Goal: Task Accomplishment & Management: Manage account settings

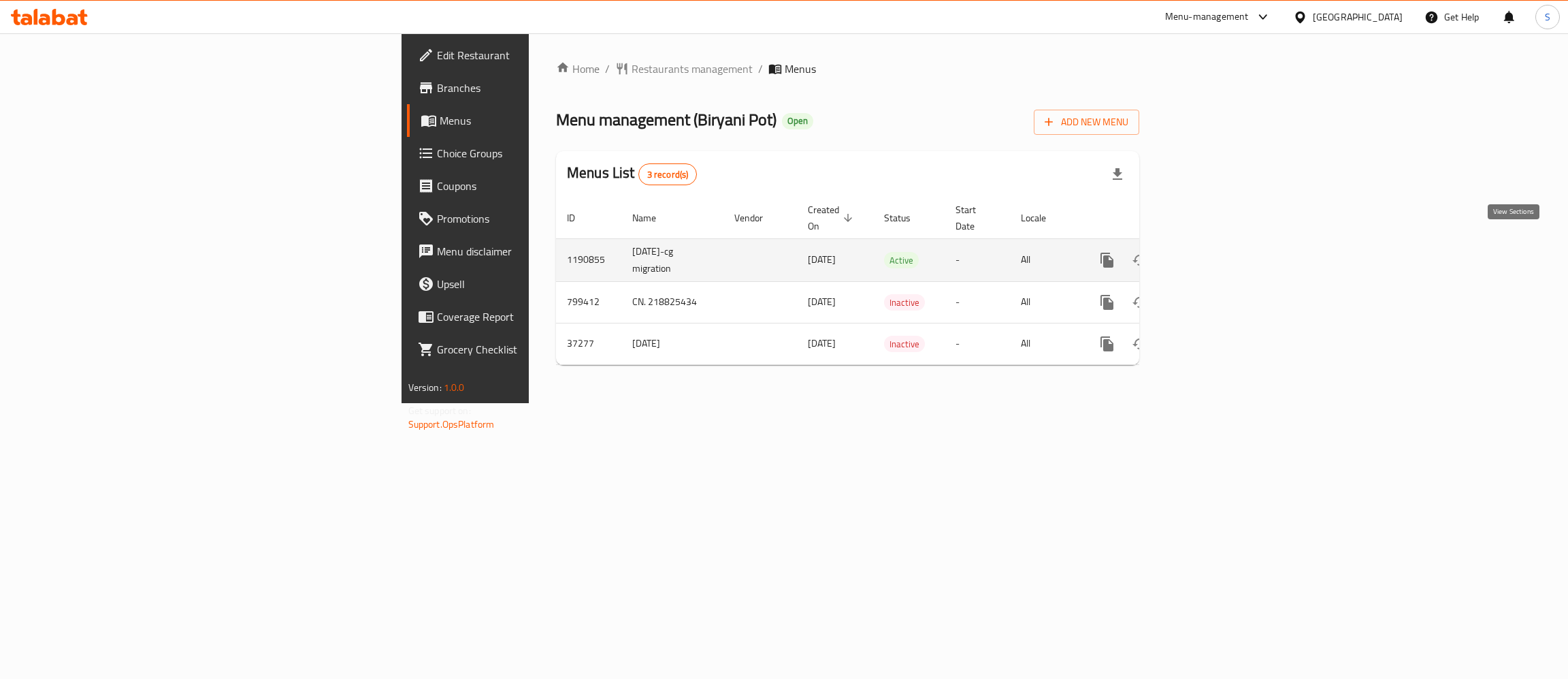
click at [1211, 254] on icon "enhanced table" at bounding box center [1205, 260] width 12 height 12
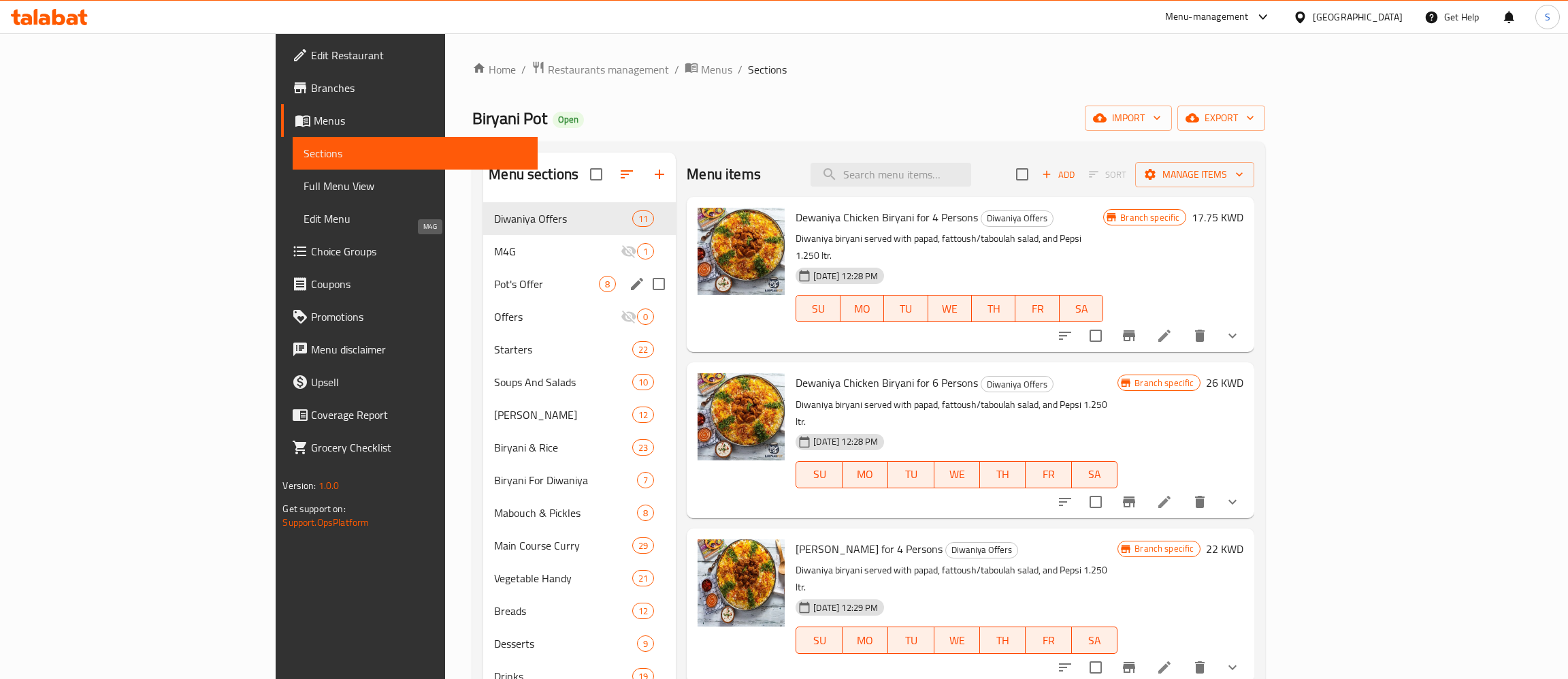
click at [483, 272] on div "Pot's Offer 8" at bounding box center [579, 283] width 192 height 33
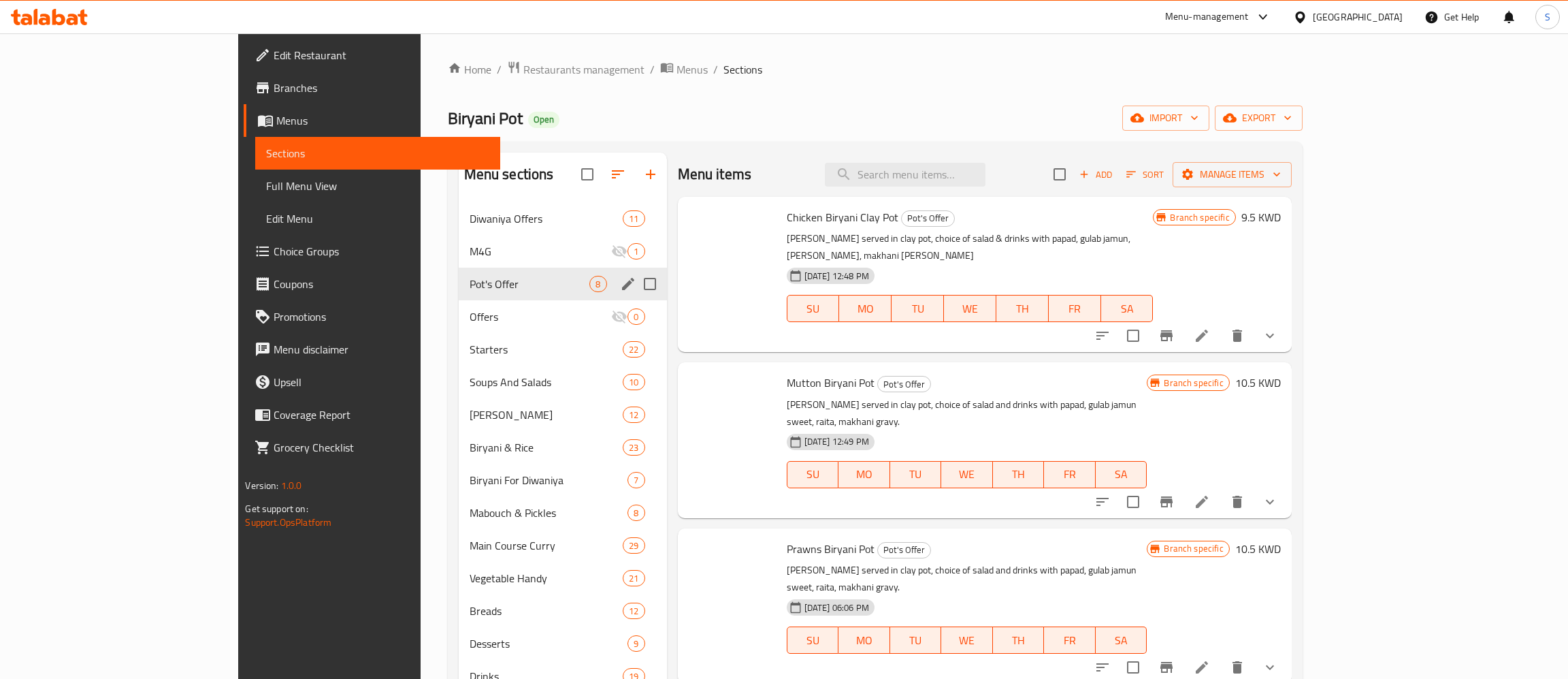
click at [470, 248] on span "M4G" at bounding box center [540, 251] width 142 height 17
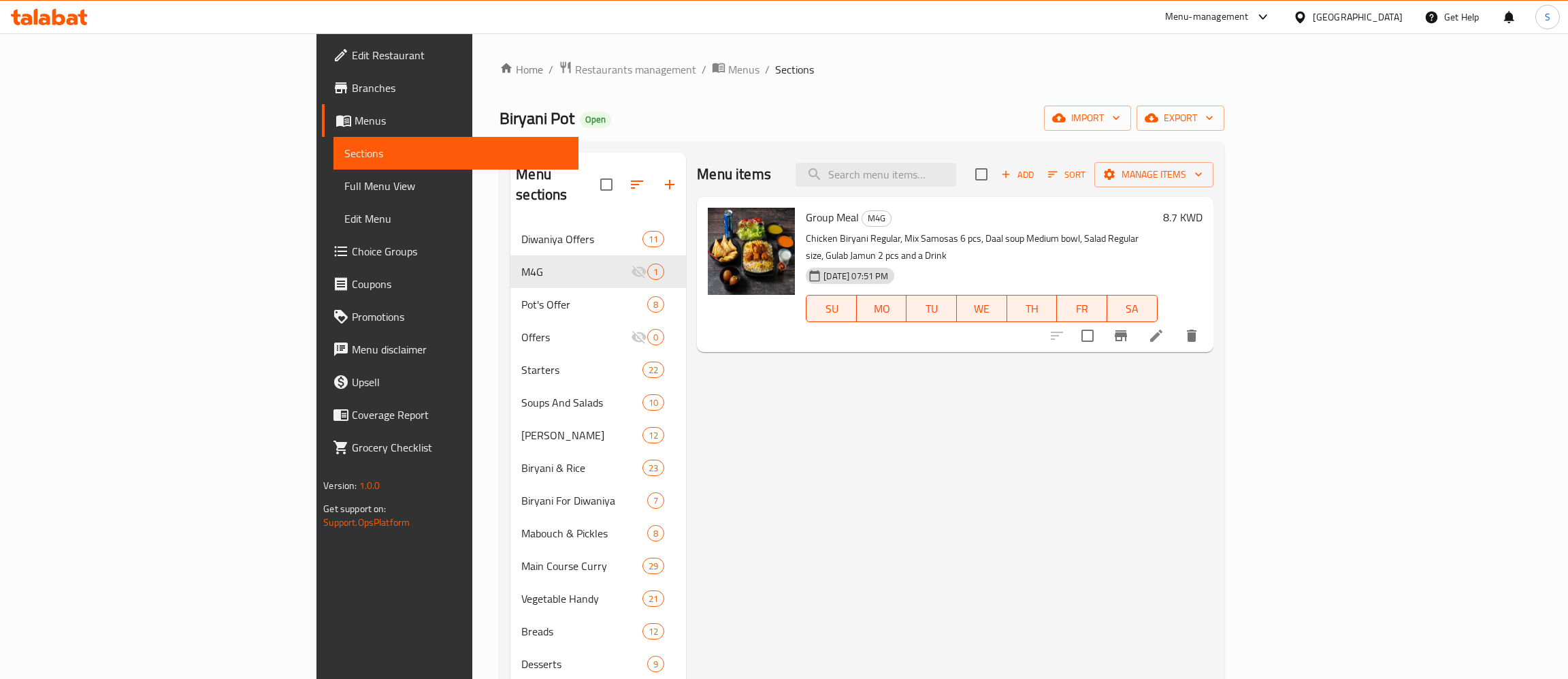
click at [1163, 329] on icon at bounding box center [1157, 336] width 12 height 12
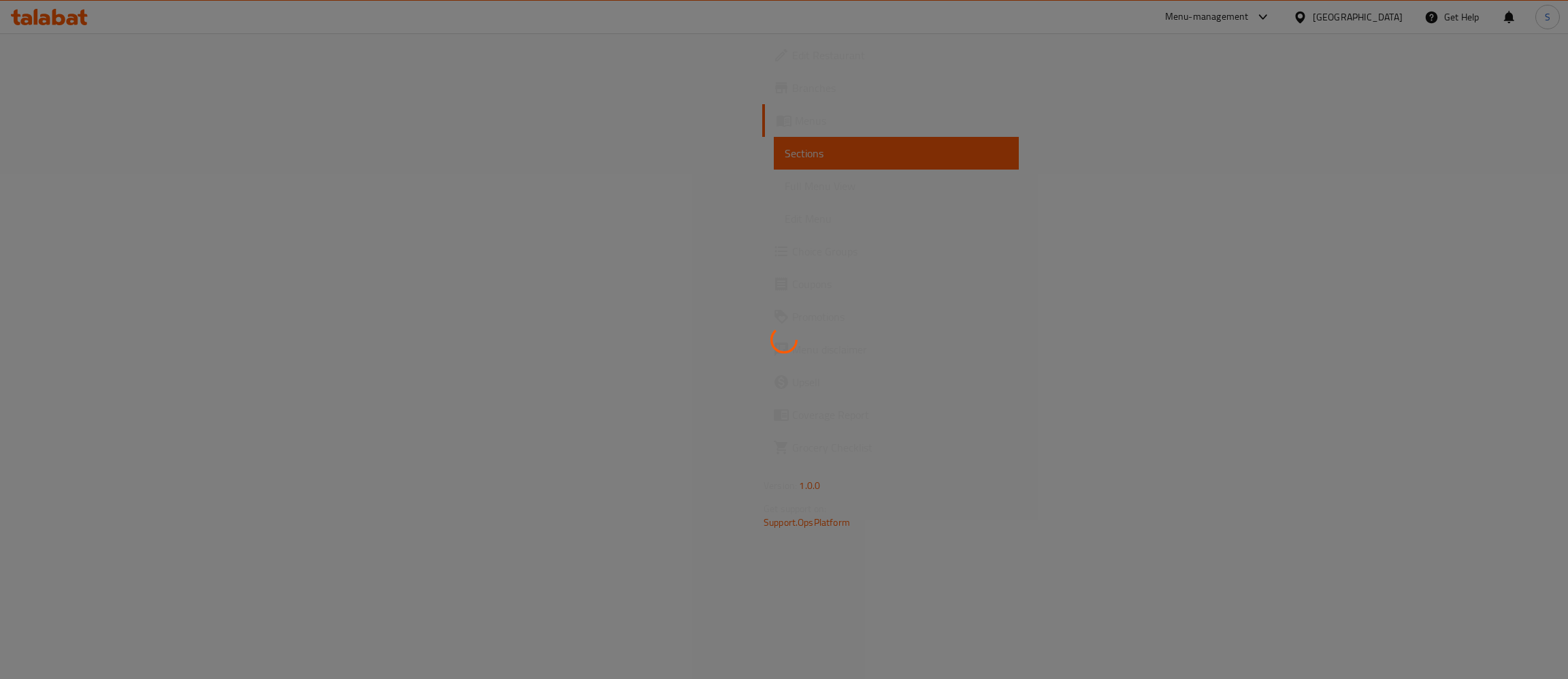
click at [1471, 313] on div at bounding box center [784, 339] width 1568 height 679
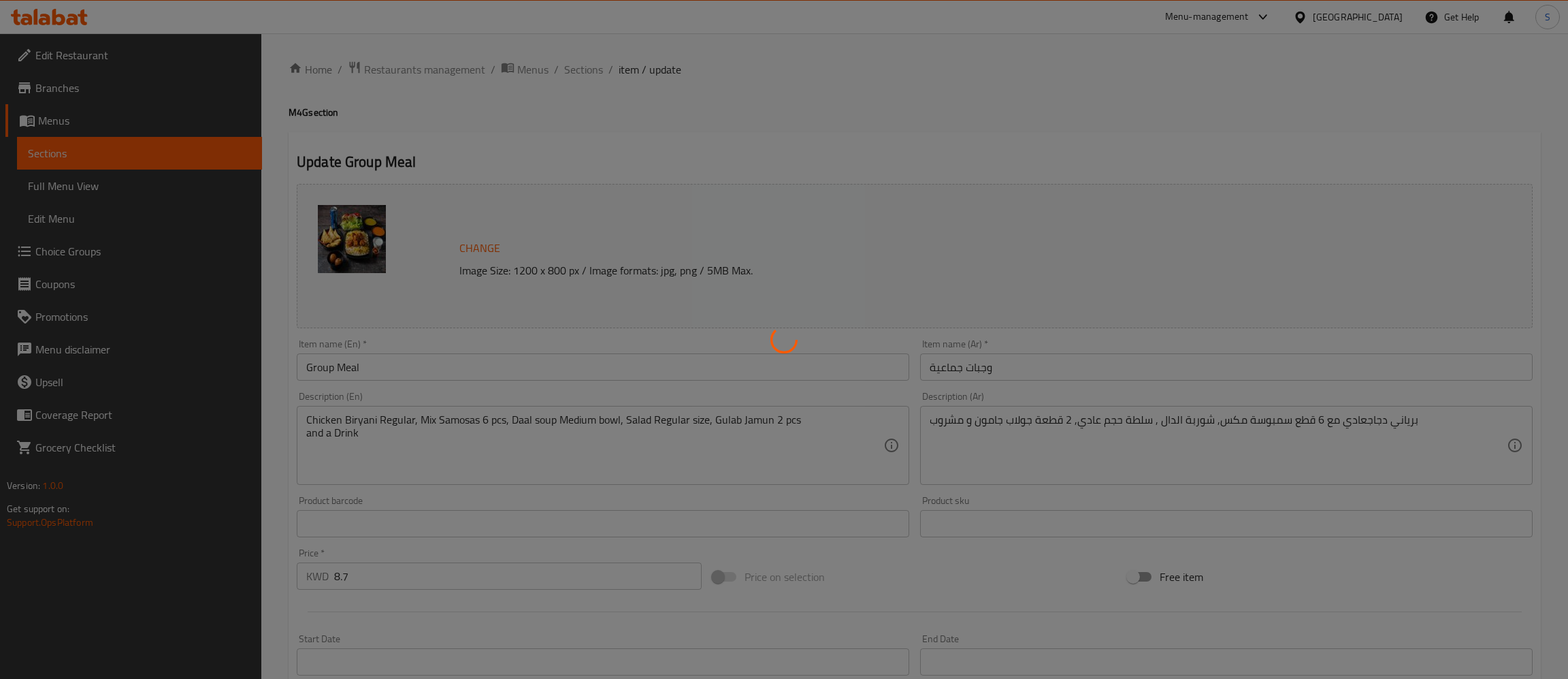
click at [1383, 65] on div at bounding box center [784, 339] width 1568 height 679
click at [746, 600] on div at bounding box center [784, 339] width 1568 height 679
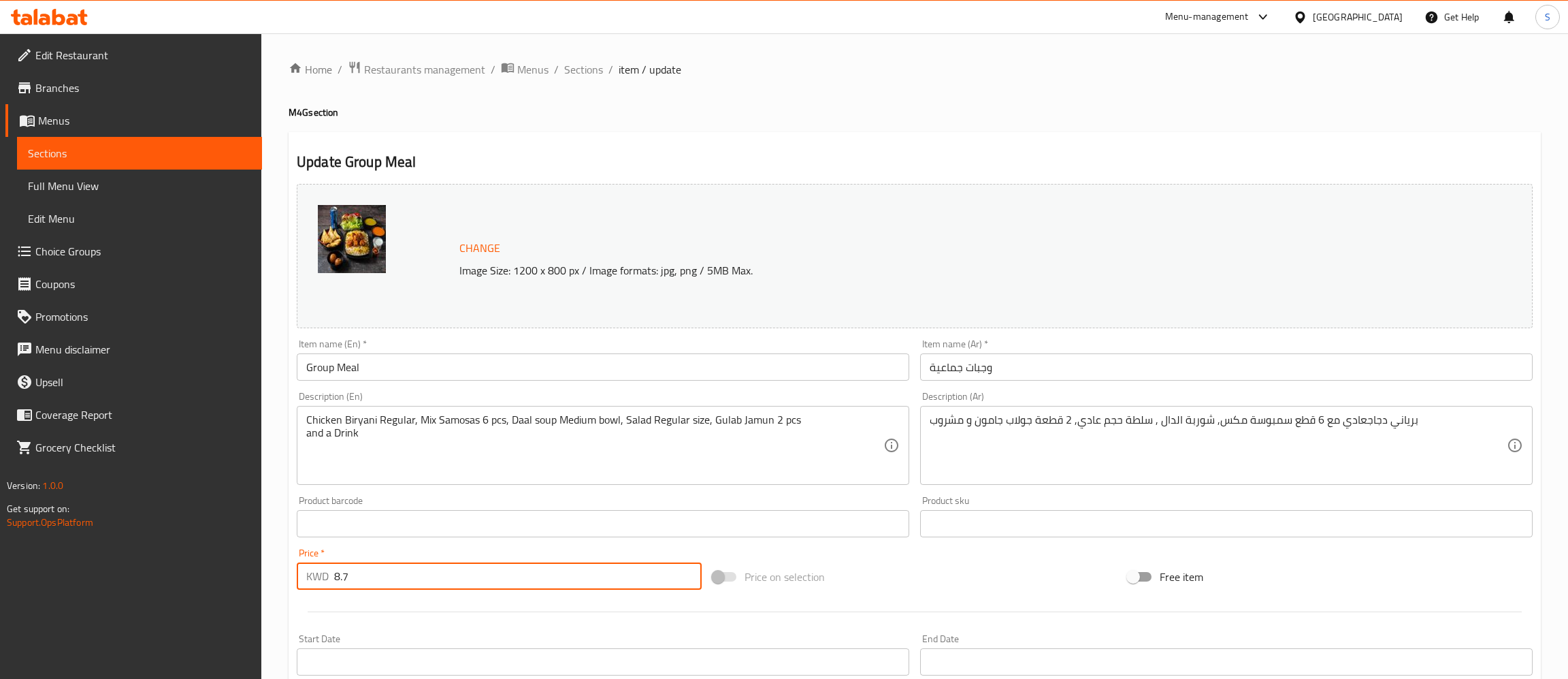
click at [334, 590] on input "8.7" at bounding box center [517, 576] width 367 height 27
click at [334, 587] on input "8.7" at bounding box center [517, 576] width 367 height 27
click at [368, 571] on input "8.7" at bounding box center [517, 576] width 367 height 27
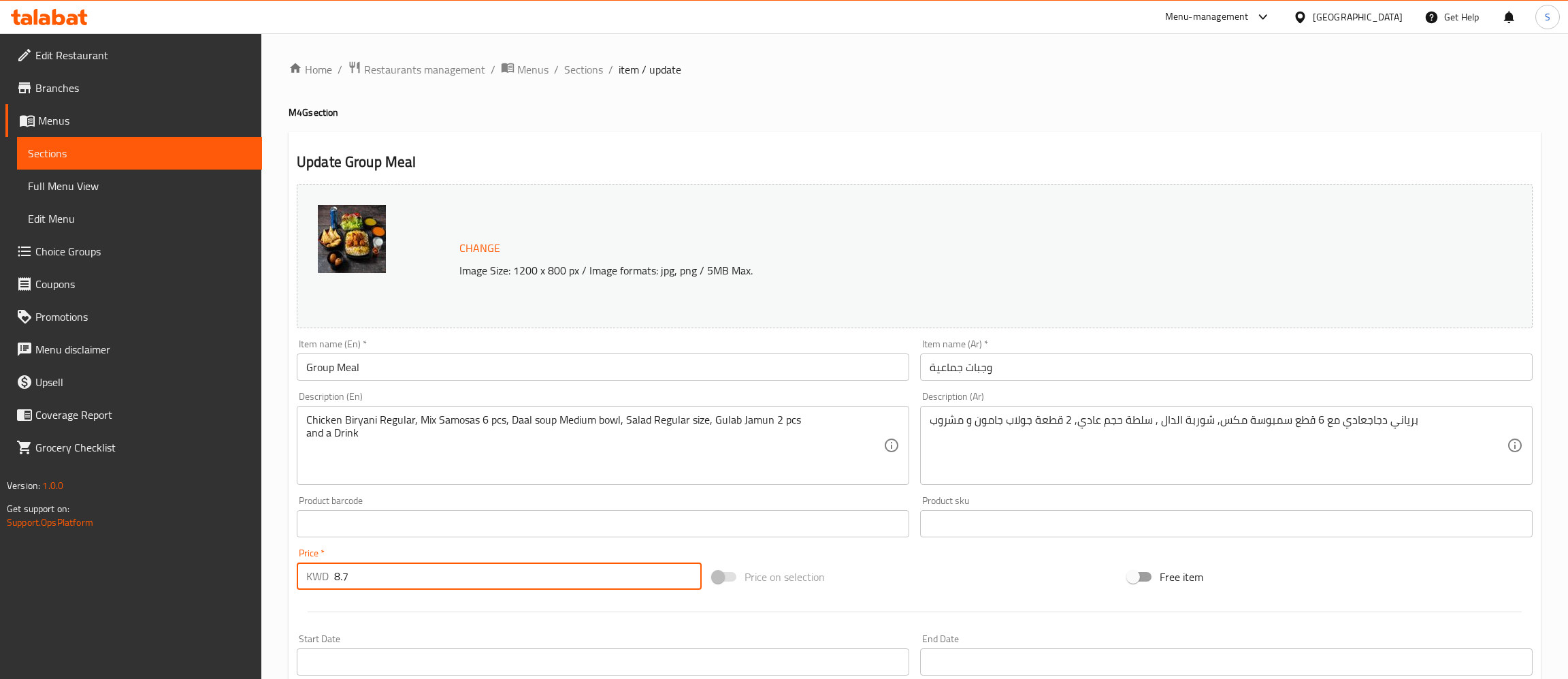
scroll to position [301, 0]
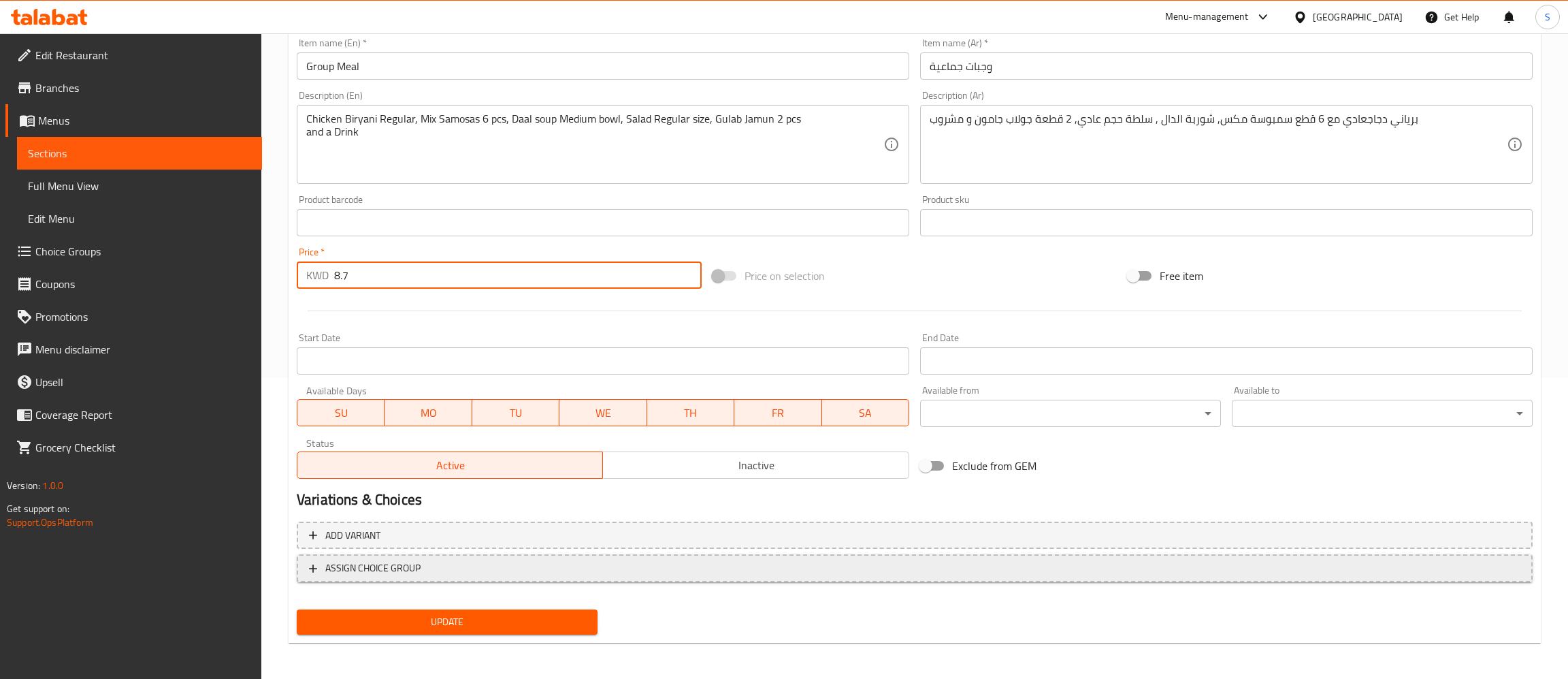
click at [391, 575] on span "ASSIGN CHOICE GROUP" at bounding box center [373, 568] width 95 height 17
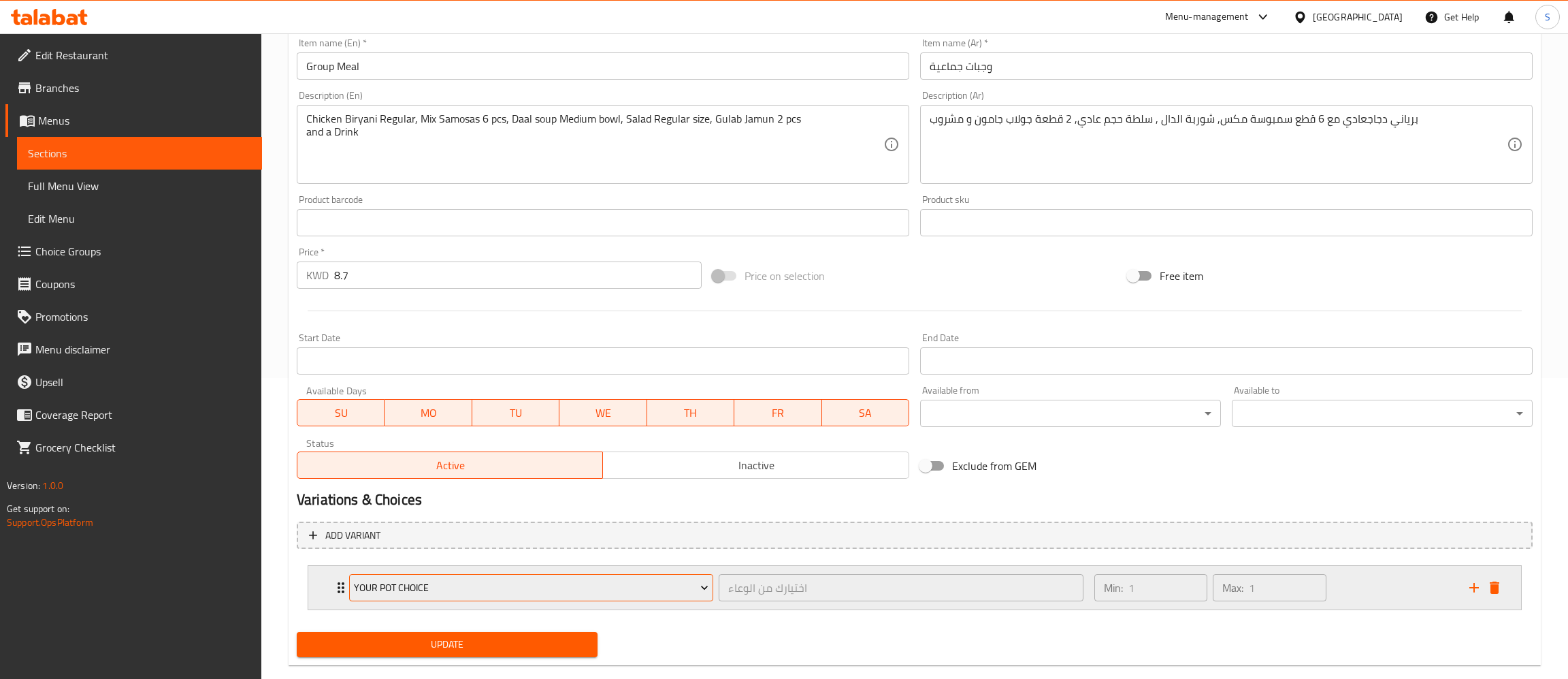
click at [481, 585] on span "Your Pot choice" at bounding box center [531, 587] width 355 height 17
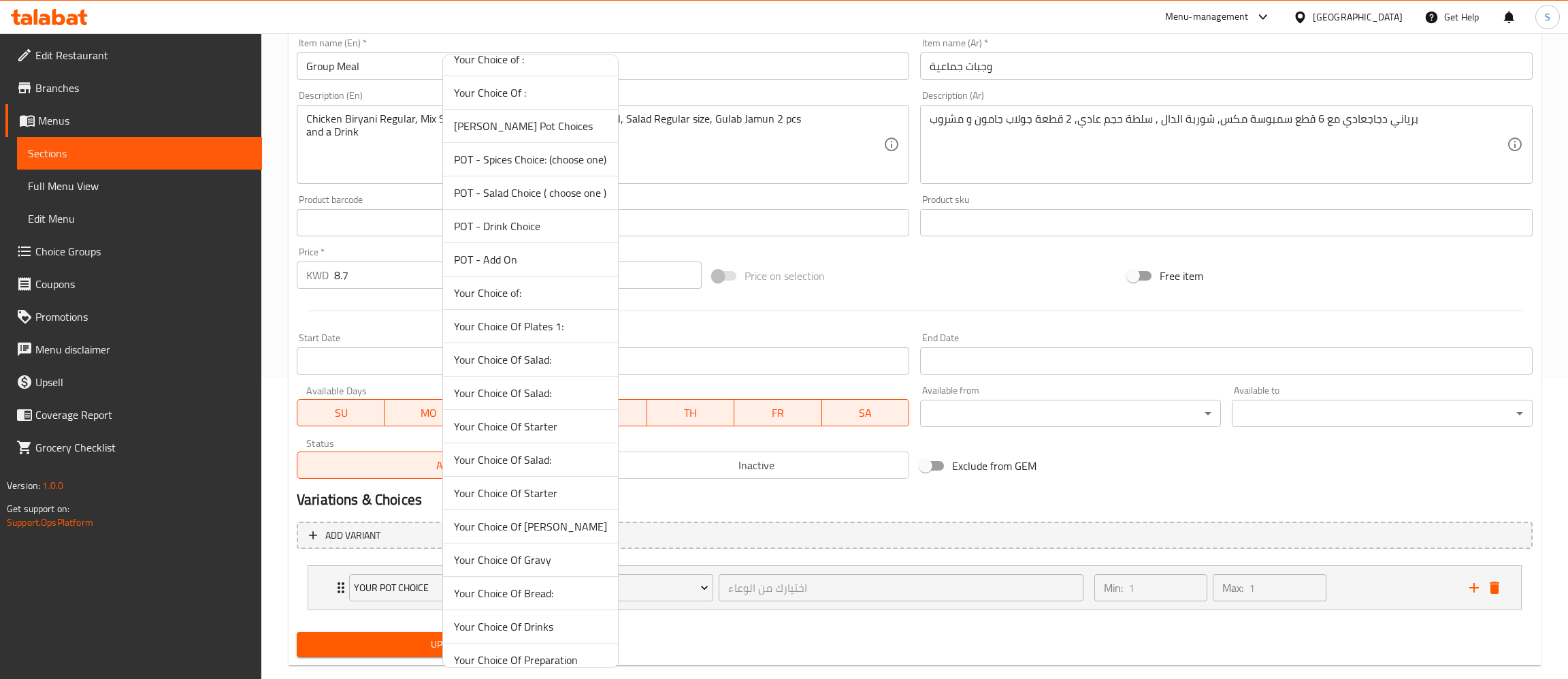
scroll to position [1434, 0]
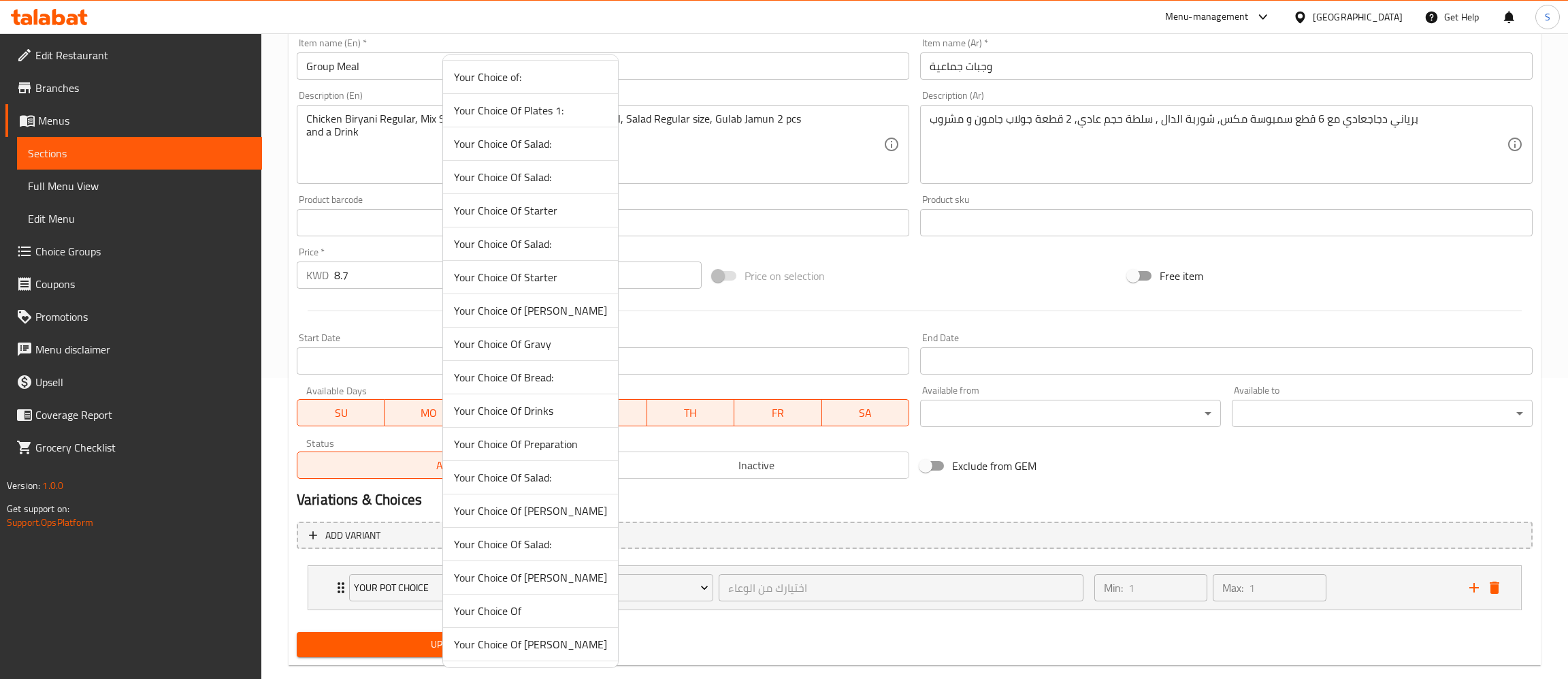
click at [557, 418] on span "Your Choice Of Drinks" at bounding box center [530, 411] width 153 height 17
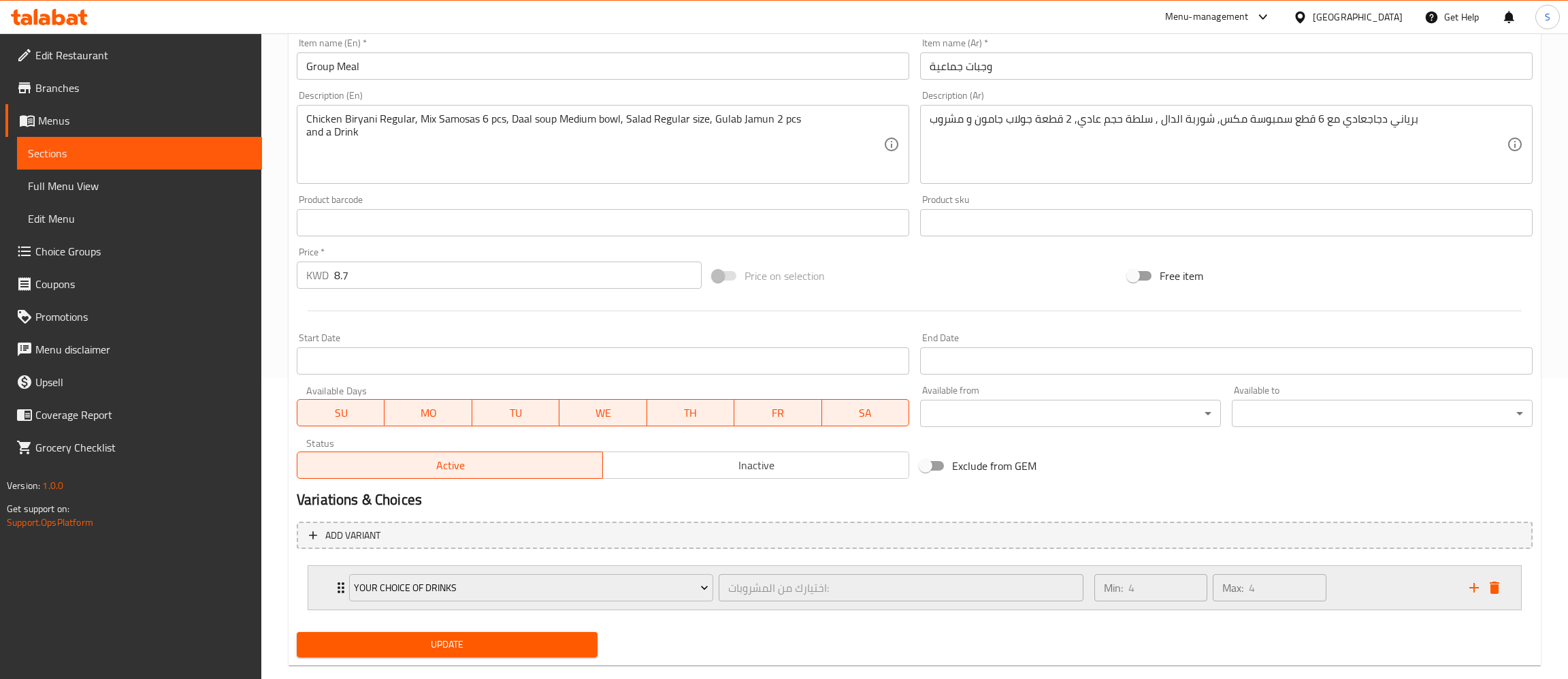
click at [1498, 591] on icon "delete" at bounding box center [1494, 587] width 10 height 12
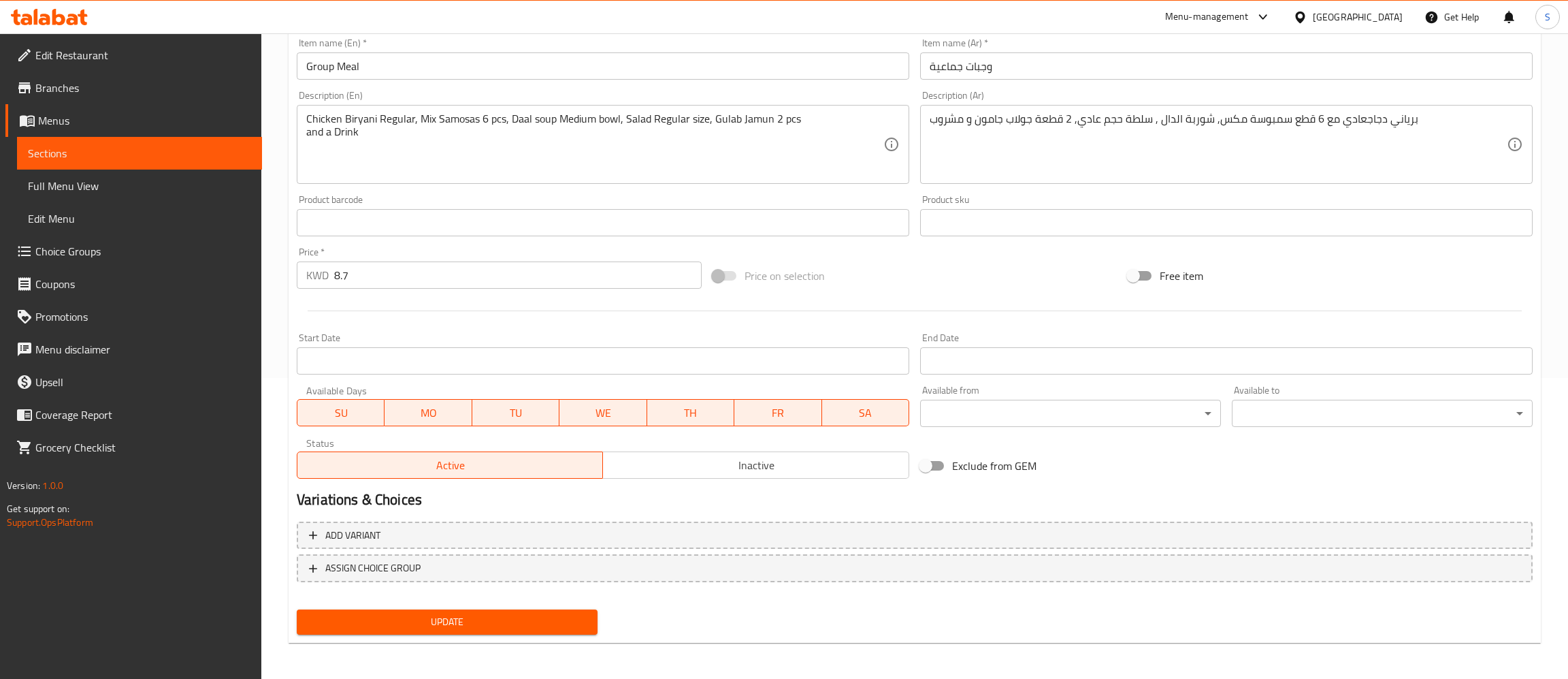
scroll to position [0, 0]
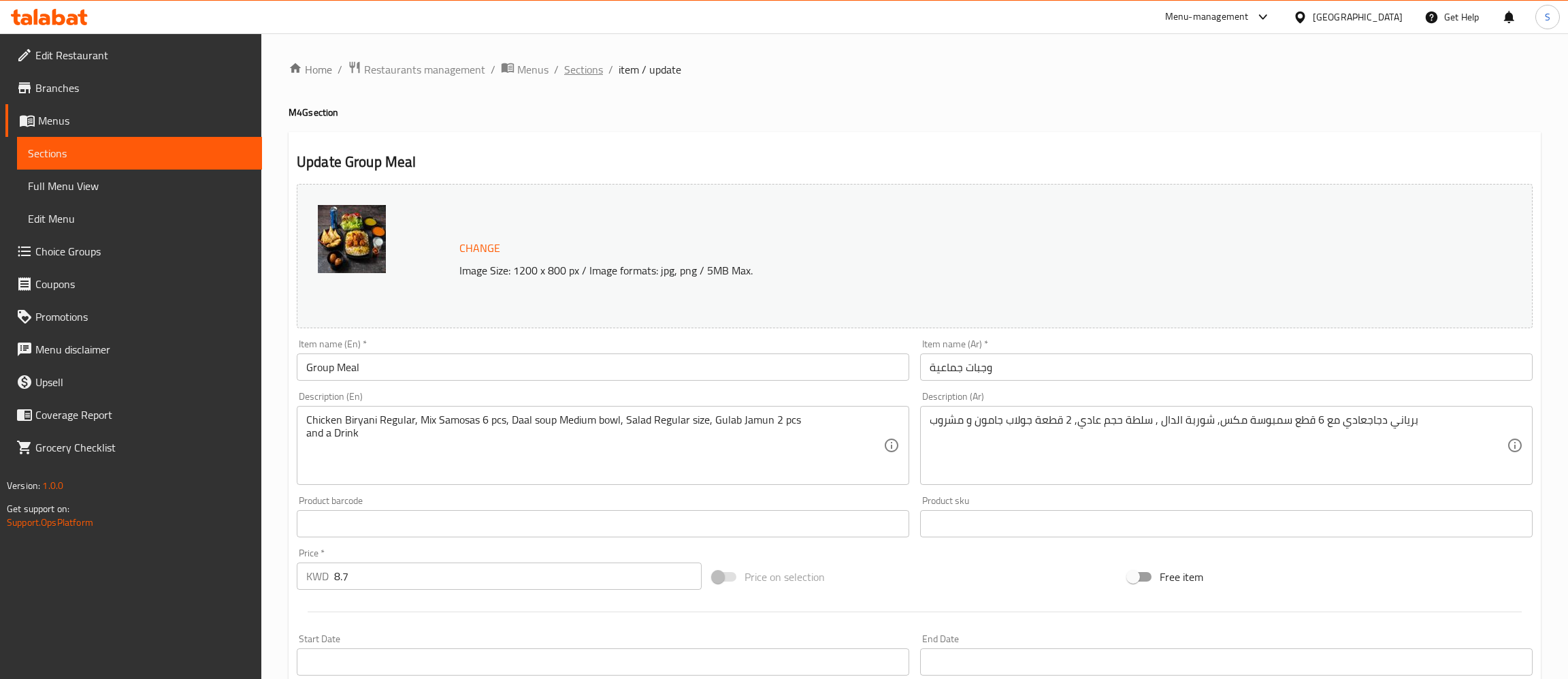
click at [592, 72] on span "Sections" at bounding box center [584, 69] width 39 height 17
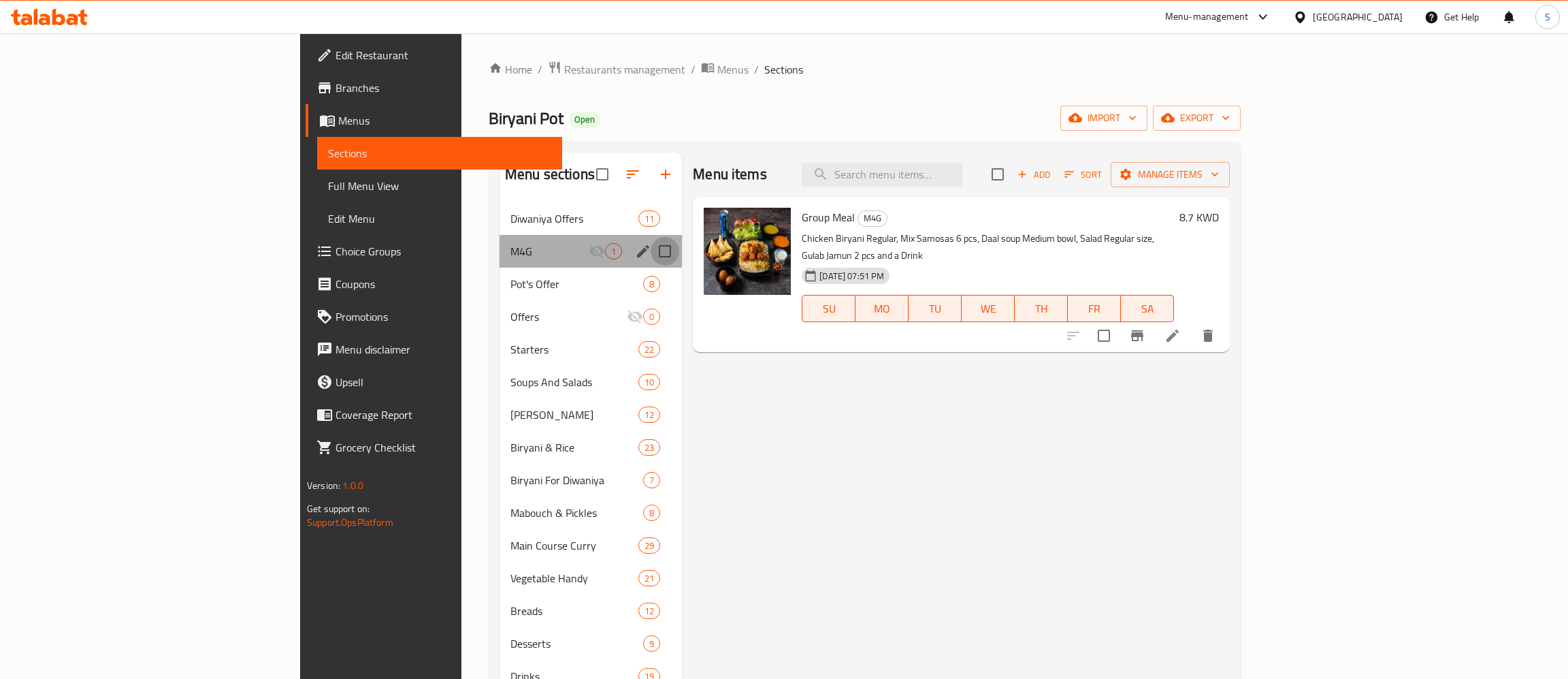
click at [651, 250] on input "Menu sections" at bounding box center [665, 251] width 28 height 28
checkbox input "true"
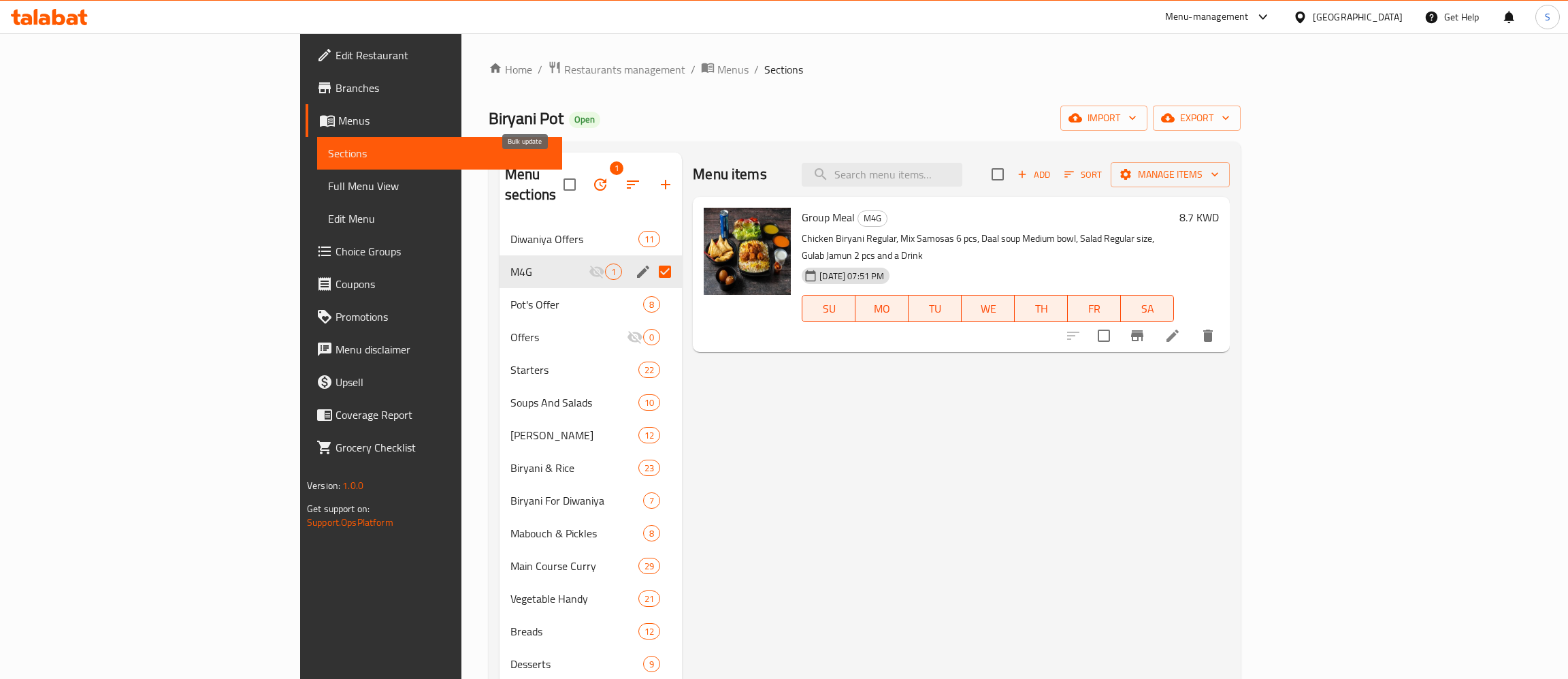
click at [592, 177] on icon "button" at bounding box center [600, 185] width 17 height 17
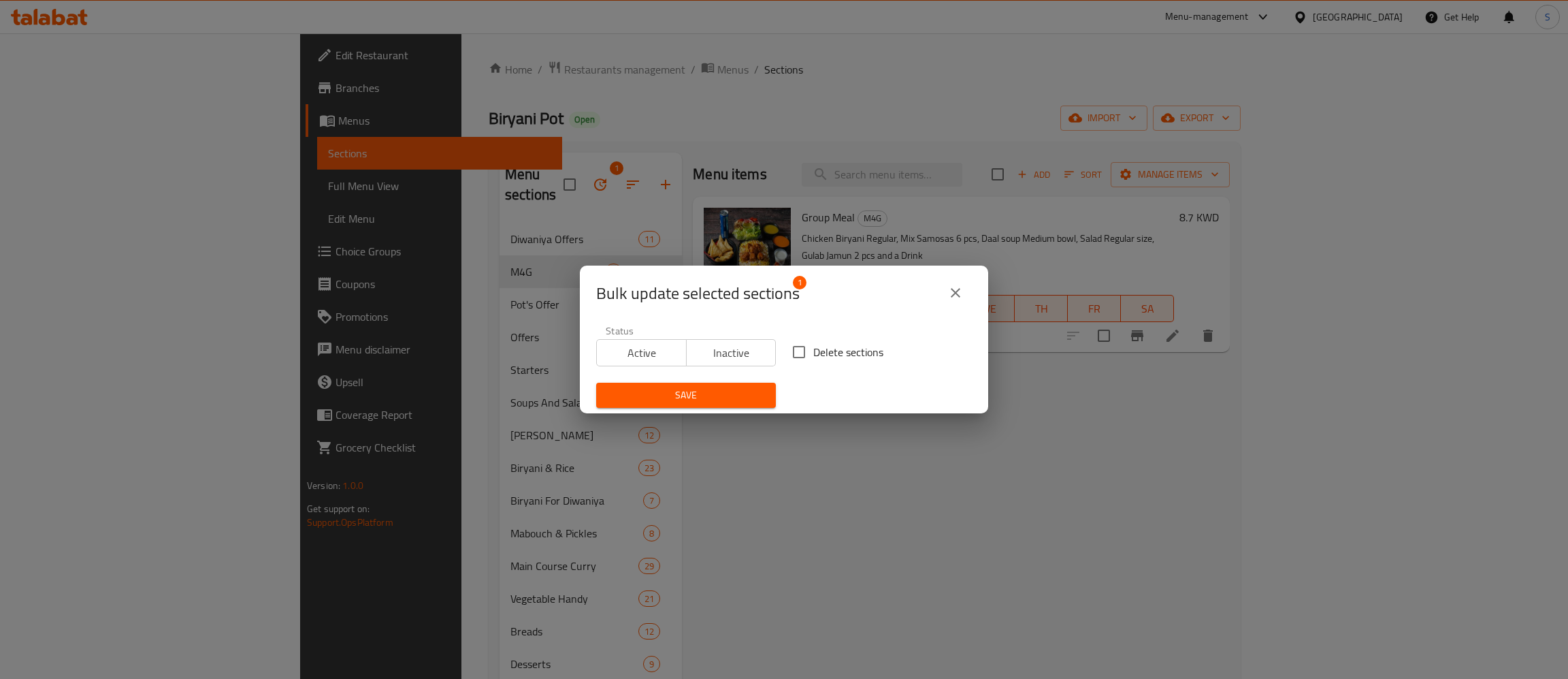
click at [652, 349] on span "Active" at bounding box center [641, 353] width 79 height 19
click at [714, 396] on span "Save" at bounding box center [686, 395] width 158 height 17
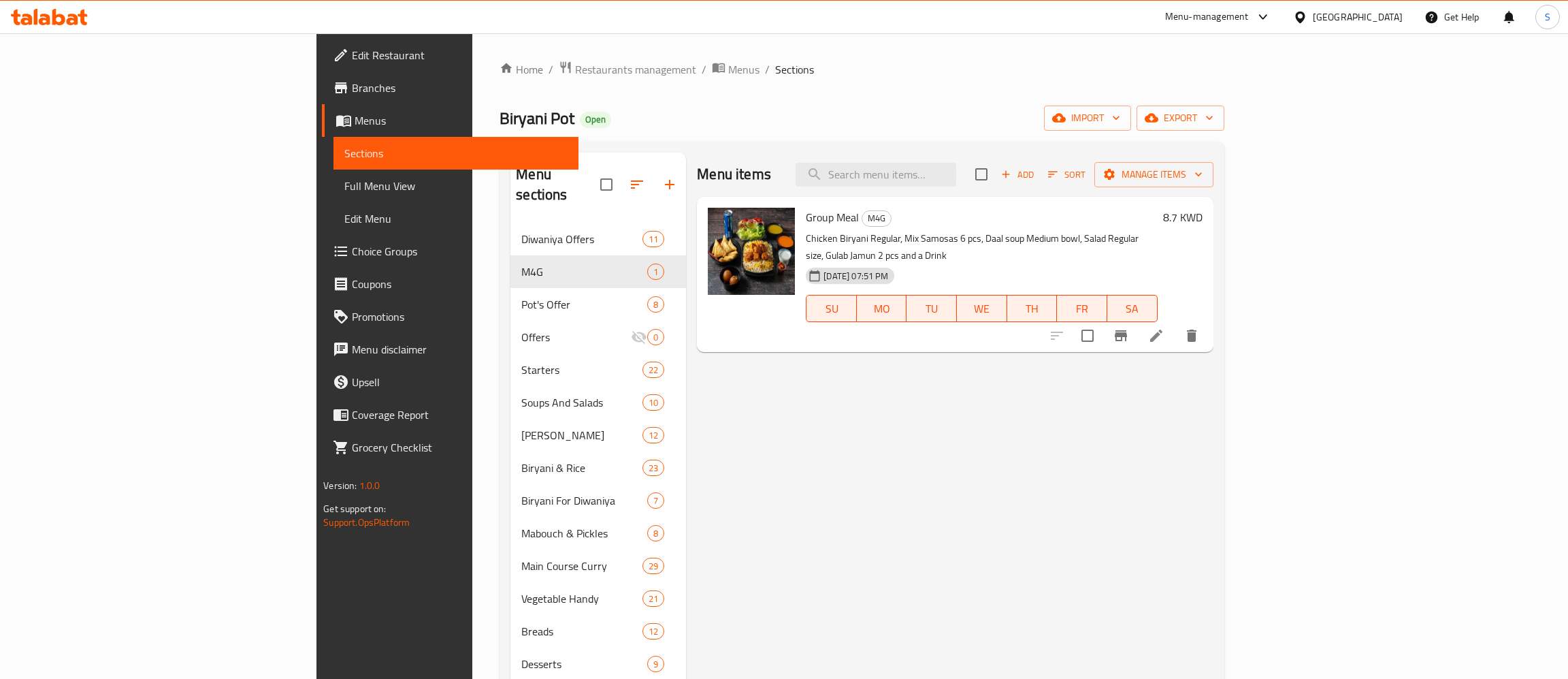
click at [500, 115] on span "Biryani Pot" at bounding box center [537, 117] width 75 height 31
click at [500, 105] on span "Biryani Pot" at bounding box center [537, 117] width 75 height 31
drag, startPoint x: 290, startPoint y: 113, endPoint x: 366, endPoint y: 115, distance: 76.0
click at [500, 115] on span "Biryani Pot" at bounding box center [537, 117] width 75 height 31
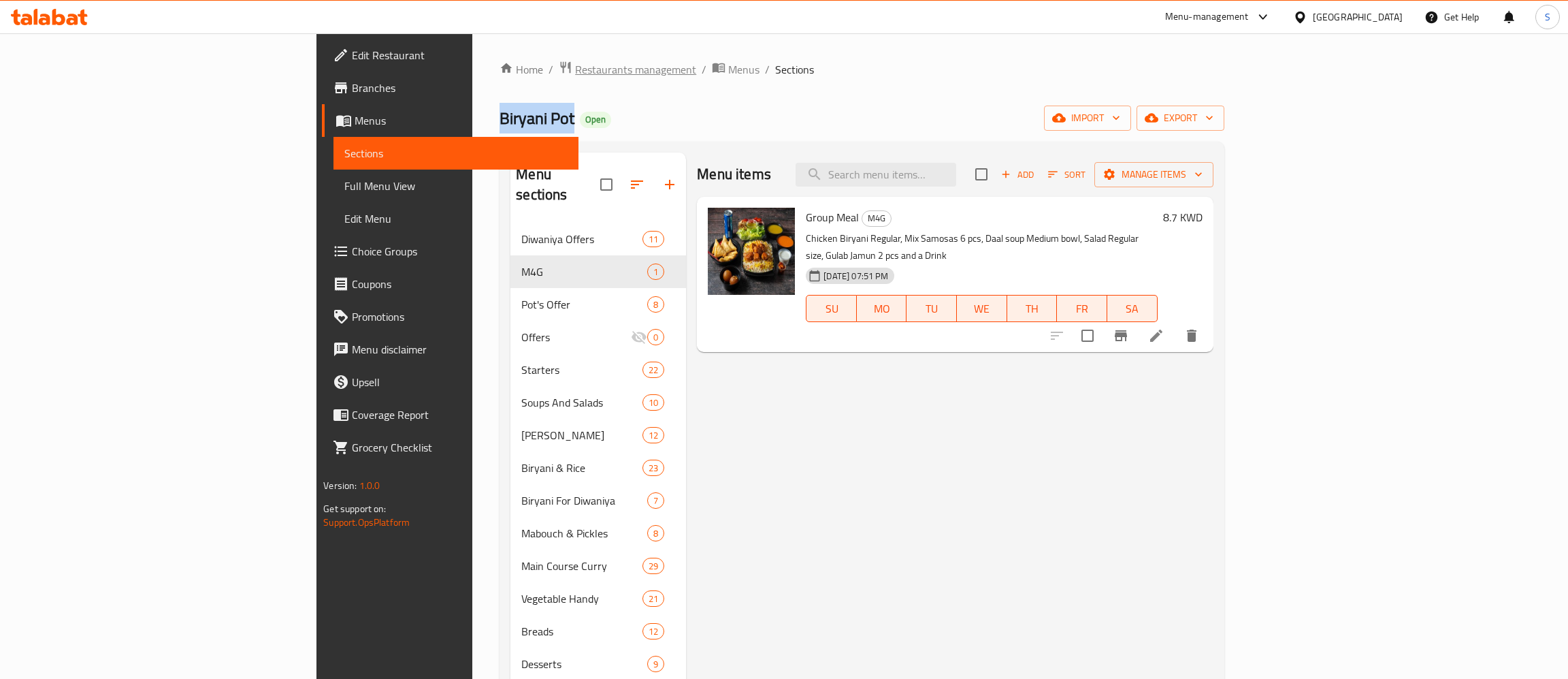
copy span "Biryani Pot"
click at [352, 88] on span "Branches" at bounding box center [460, 87] width 215 height 17
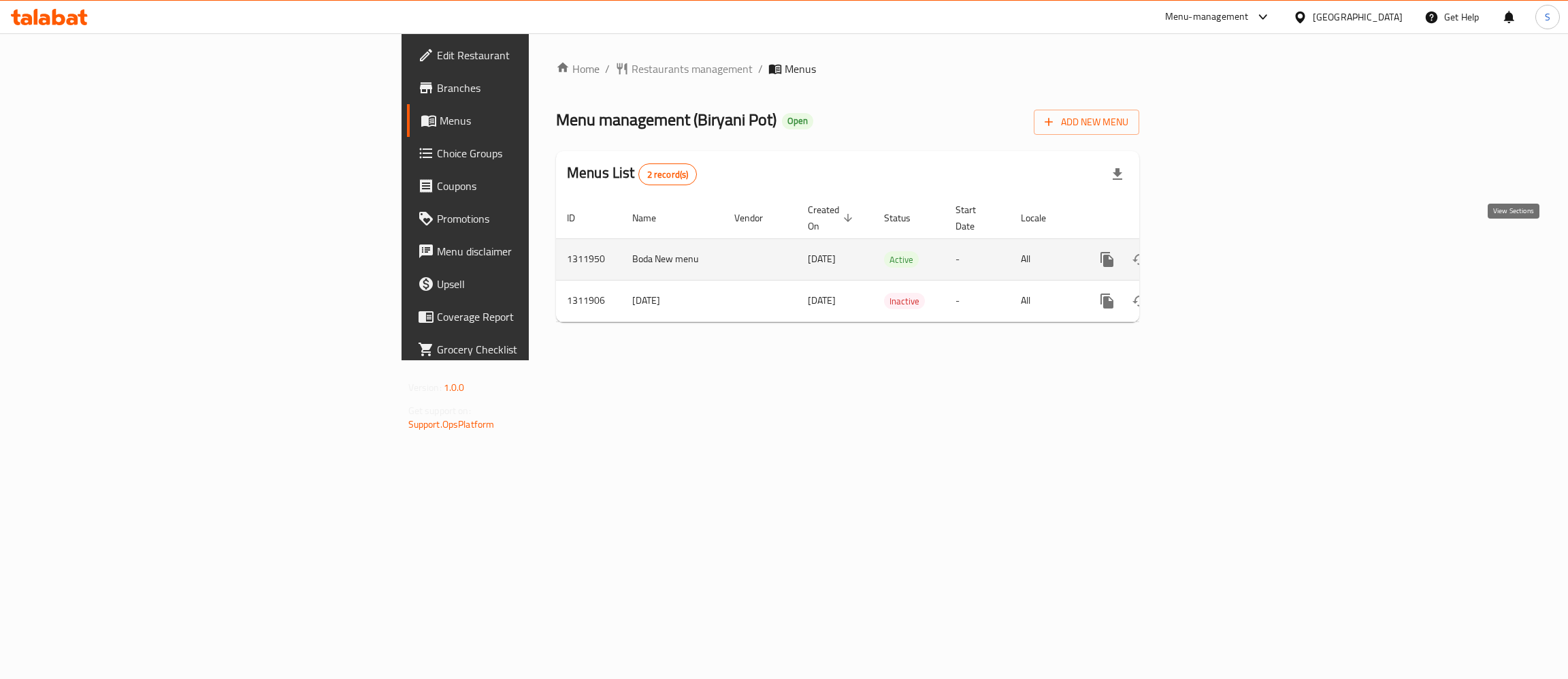
click at [1213, 251] on icon "enhanced table" at bounding box center [1205, 259] width 17 height 17
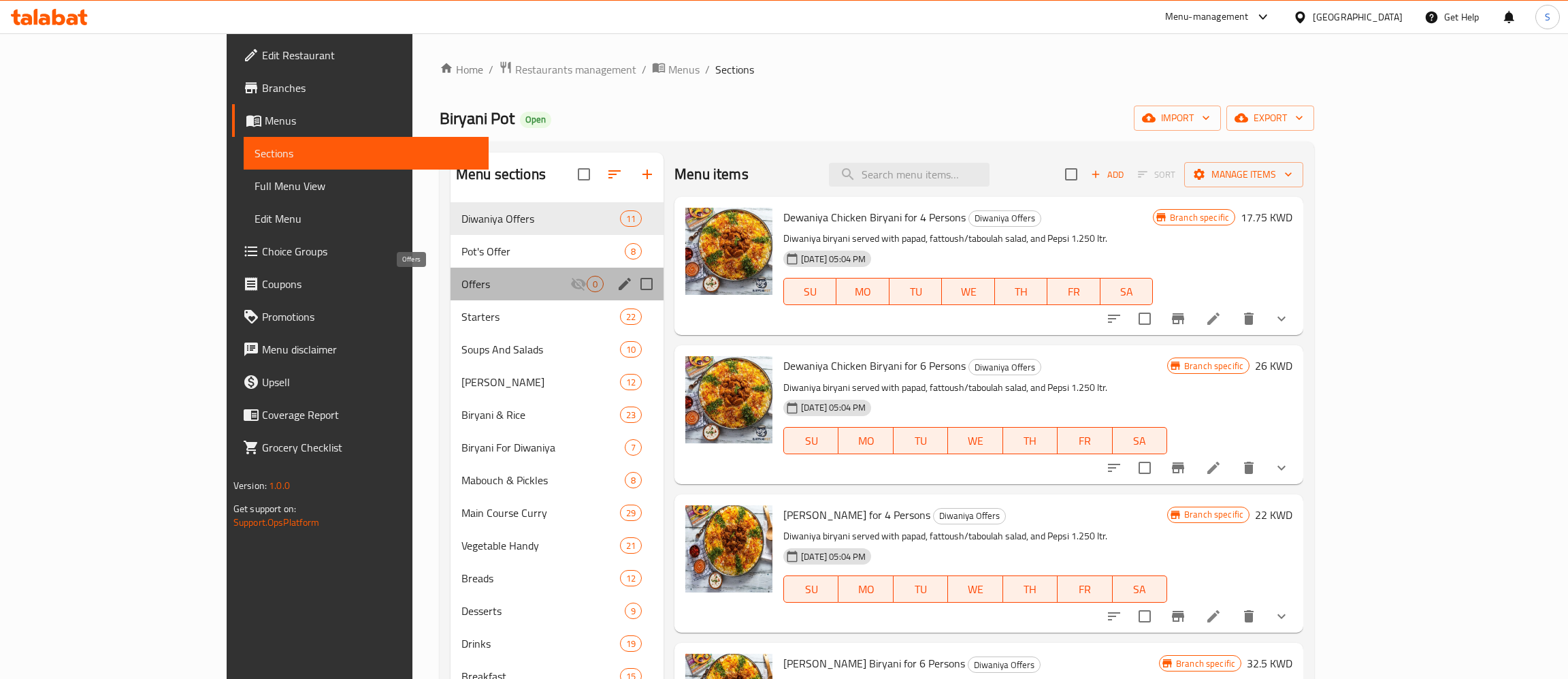
click at [462, 281] on span "Offers" at bounding box center [516, 283] width 109 height 17
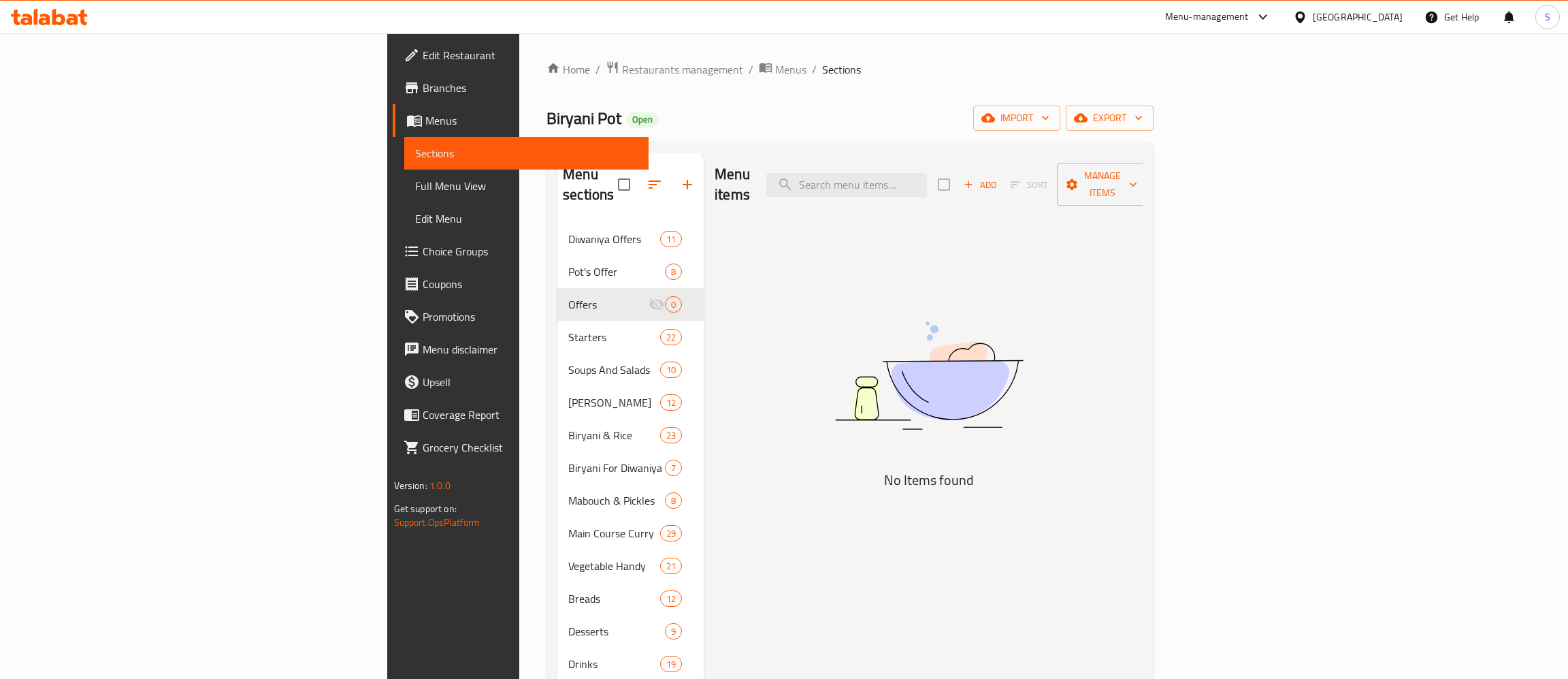
drag, startPoint x: 290, startPoint y: 117, endPoint x: 695, endPoint y: 254, distance: 427.5
click at [547, 120] on span "Biryani Pot" at bounding box center [584, 117] width 75 height 31
click at [764, 291] on div "Menu items Add Sort Manage items No Items found" at bounding box center [923, 631] width 439 height 958
click at [927, 179] on input "search" at bounding box center [847, 185] width 161 height 24
click at [557, 232] on div "Diwaniya Offers 11" at bounding box center [630, 238] width 147 height 33
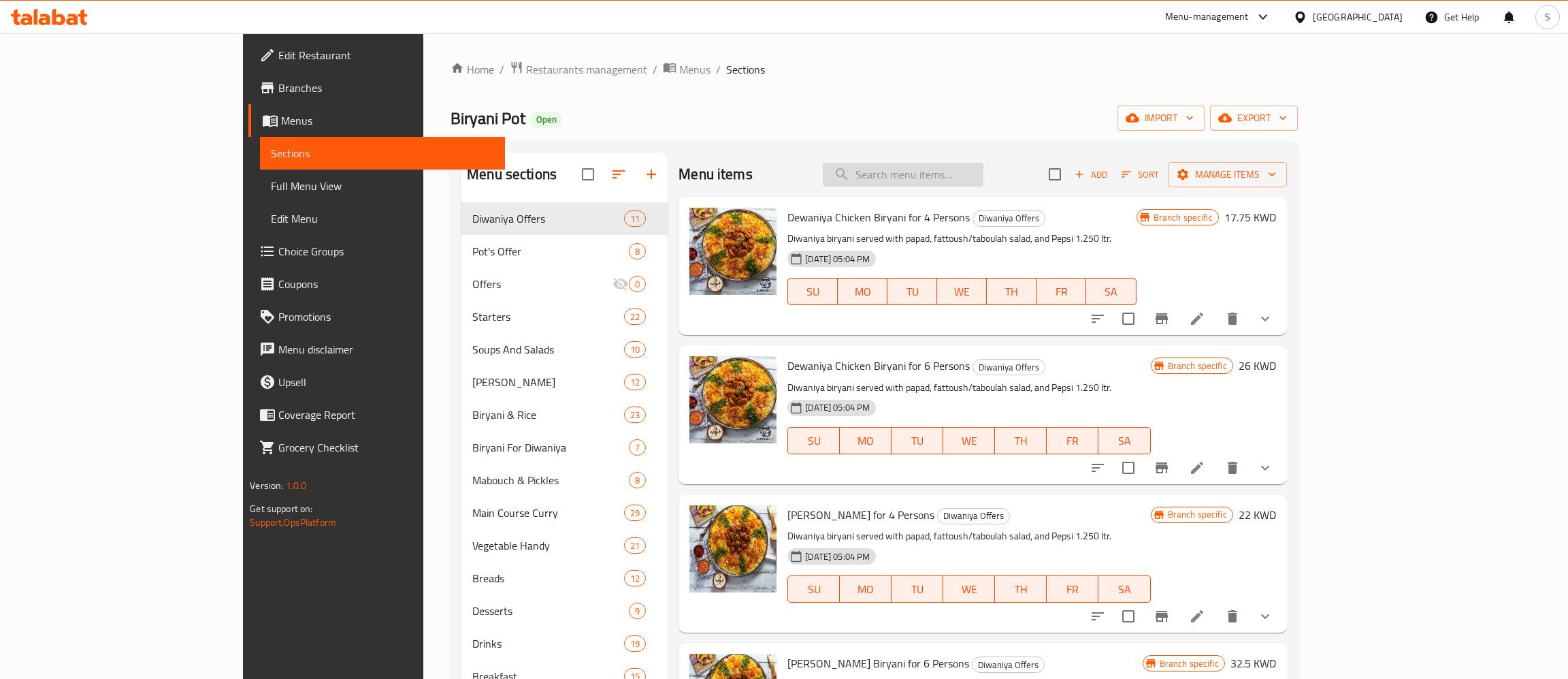
click at [967, 170] on input "search" at bounding box center [903, 174] width 161 height 24
paste input "Group Meal"
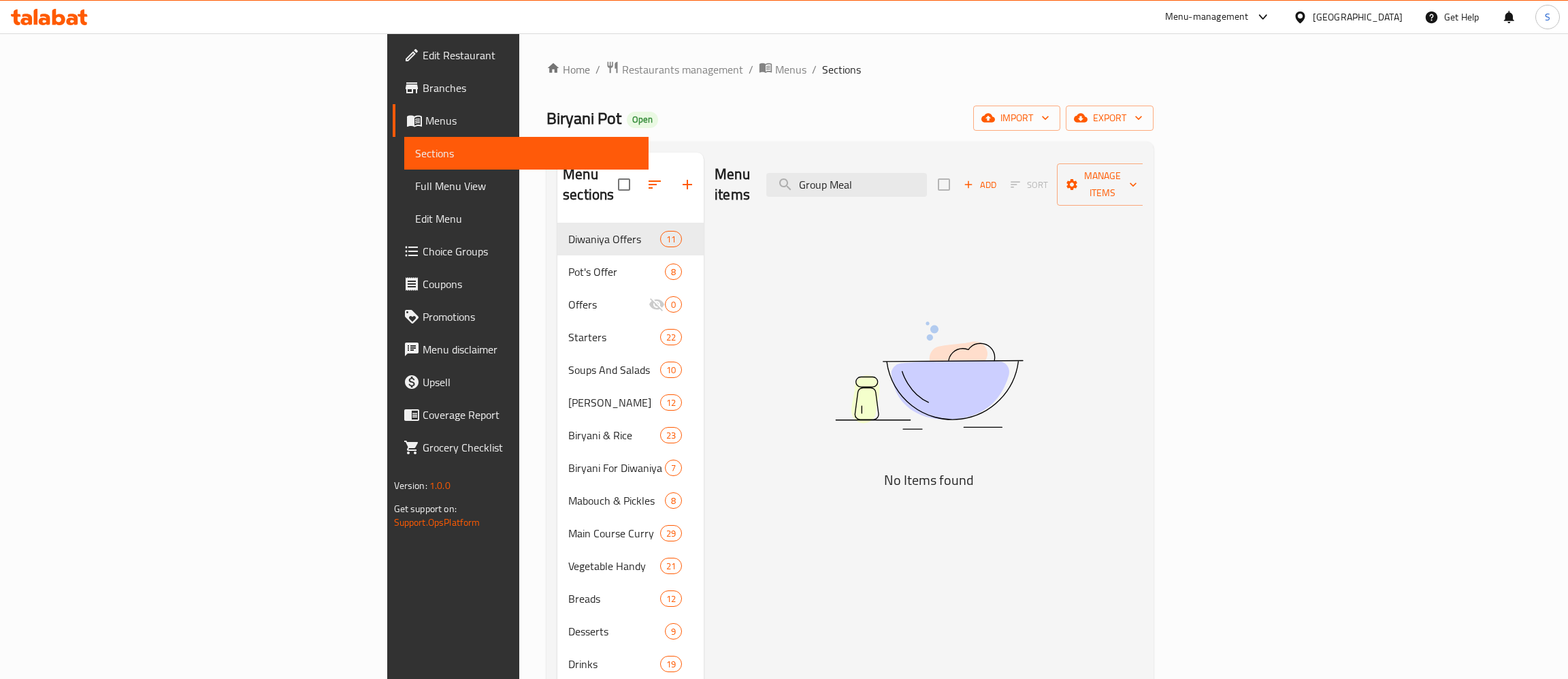
type input "Group Meal"
drag, startPoint x: 1014, startPoint y: 172, endPoint x: 707, endPoint y: 209, distance: 309.2
click at [766, 197] on input "Group Meal" at bounding box center [847, 185] width 161 height 24
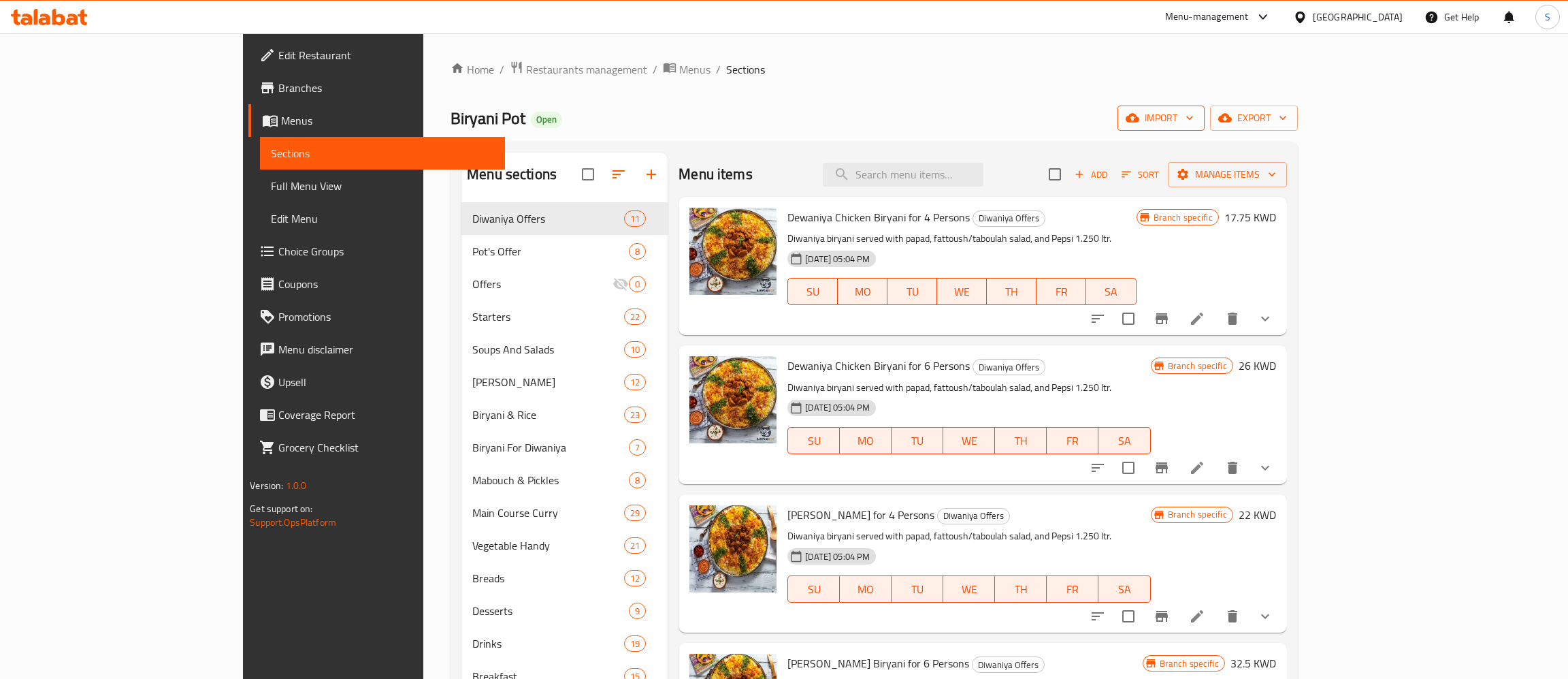
click at [1194, 117] on span "import" at bounding box center [1161, 117] width 65 height 17
click at [1403, 154] on span "Bulk Upload Menu" at bounding box center [1423, 152] width 135 height 17
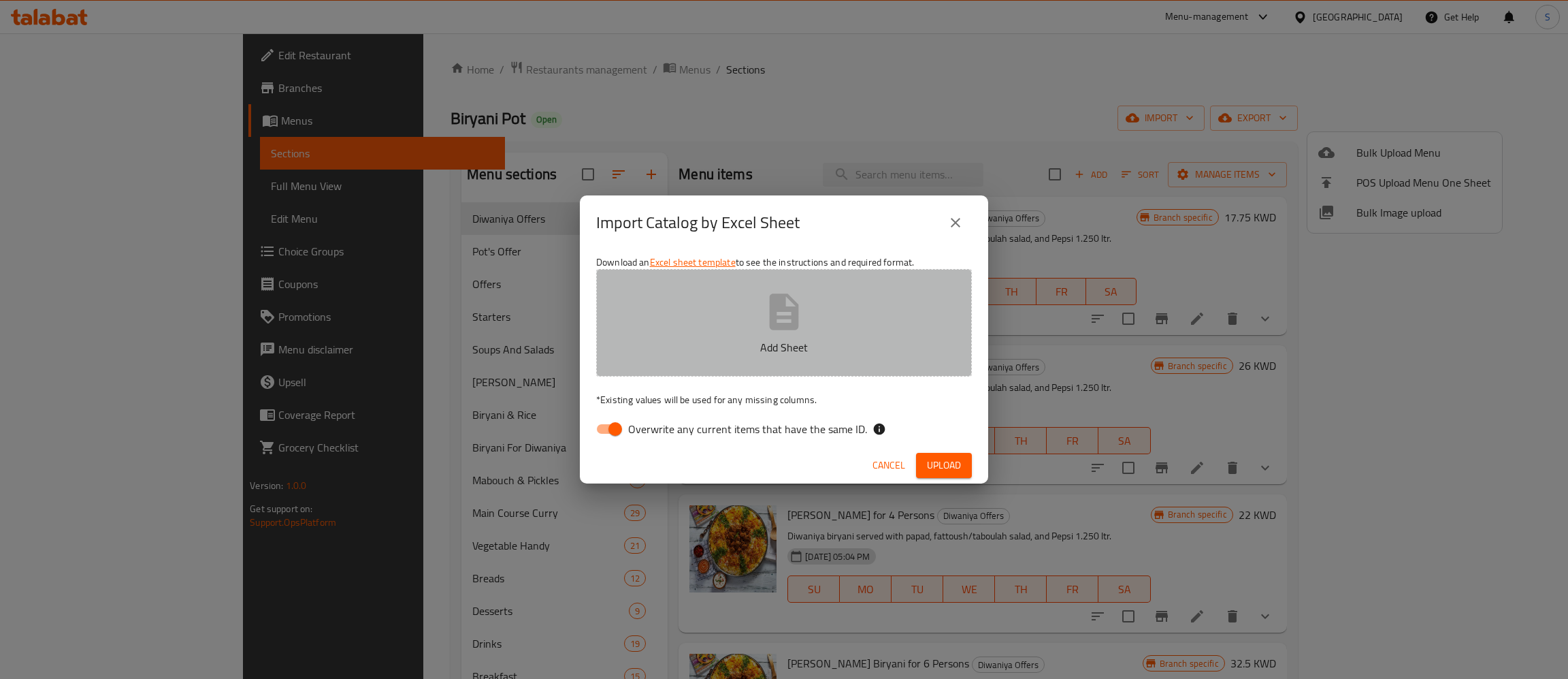
click at [767, 320] on icon "button" at bounding box center [783, 311] width 43 height 43
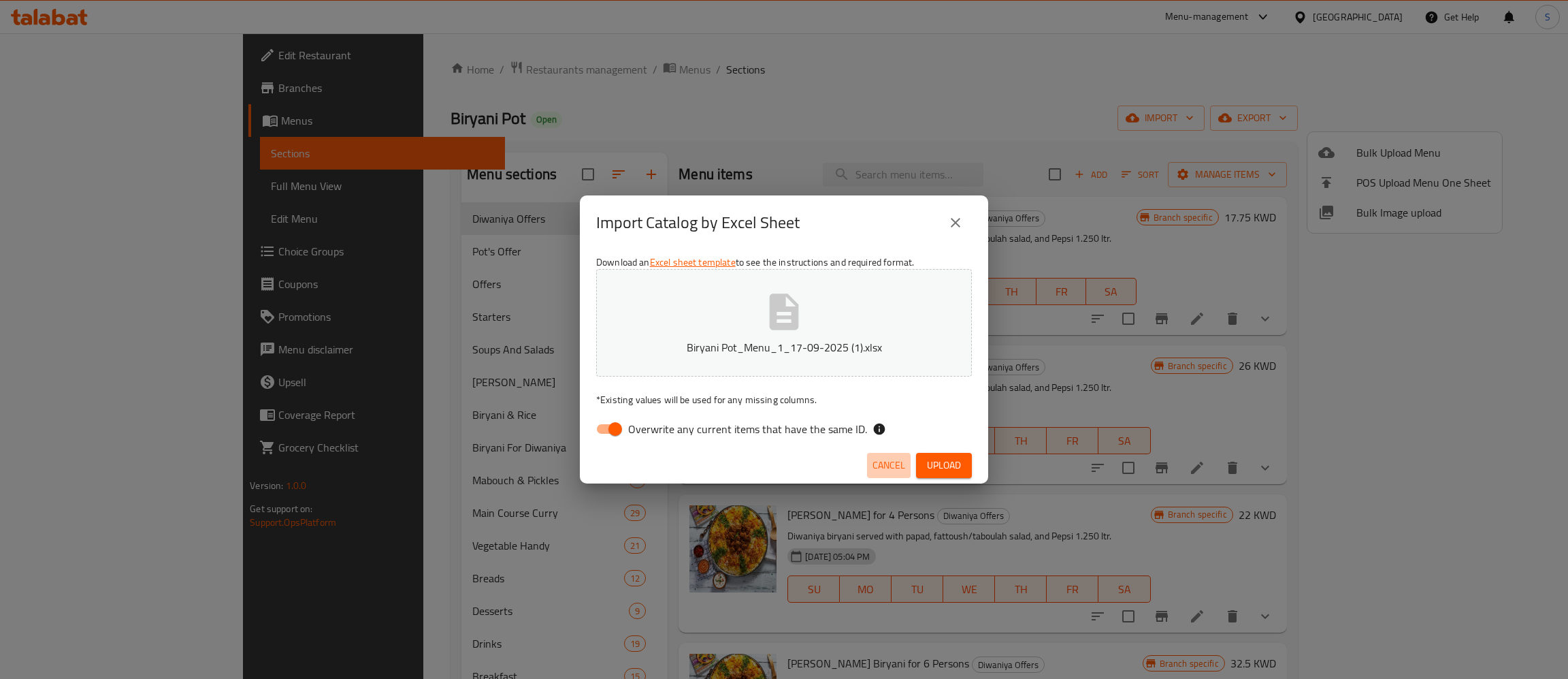
click at [894, 465] on span "Cancel" at bounding box center [888, 464] width 33 height 17
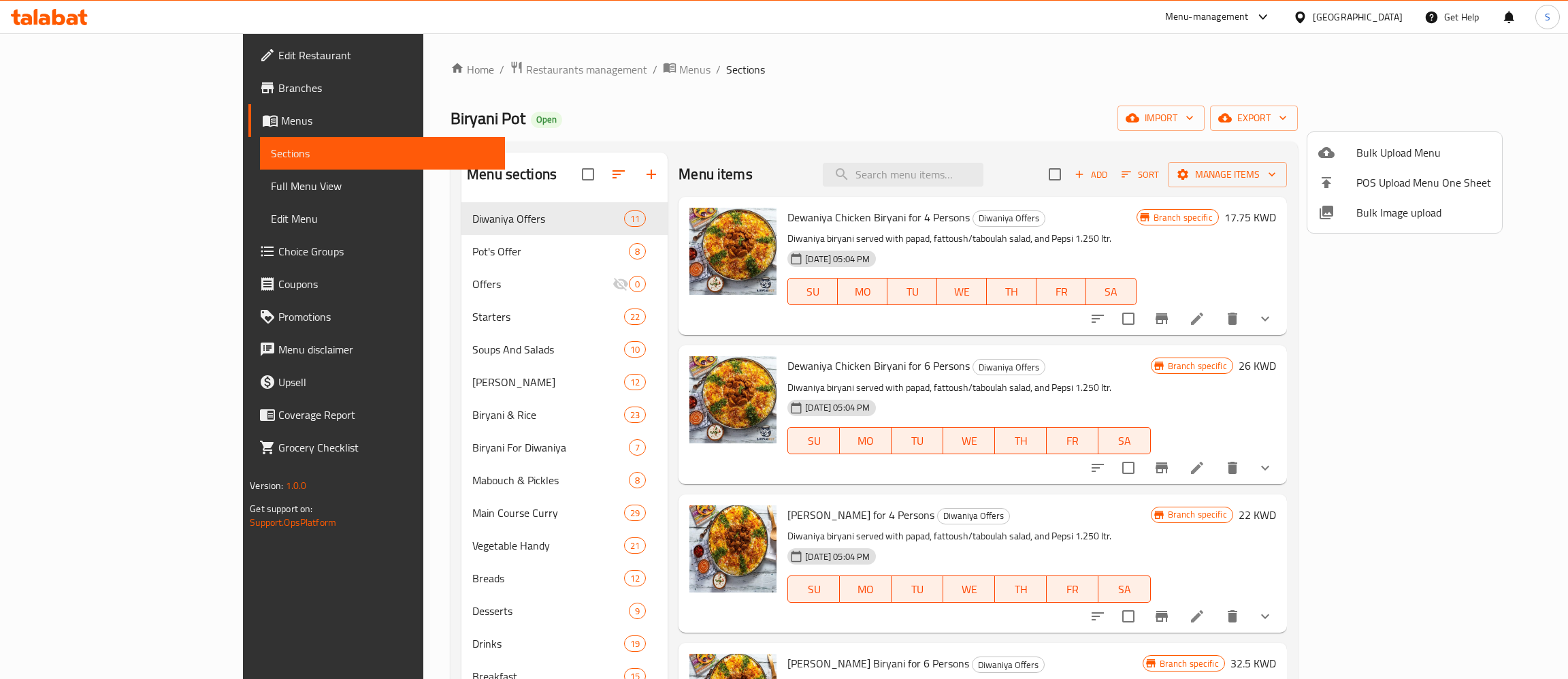
click at [1232, 91] on div at bounding box center [784, 339] width 1568 height 679
click at [1194, 124] on span "import" at bounding box center [1161, 117] width 65 height 17
click at [1412, 156] on span "Bulk Upload Menu" at bounding box center [1423, 152] width 135 height 17
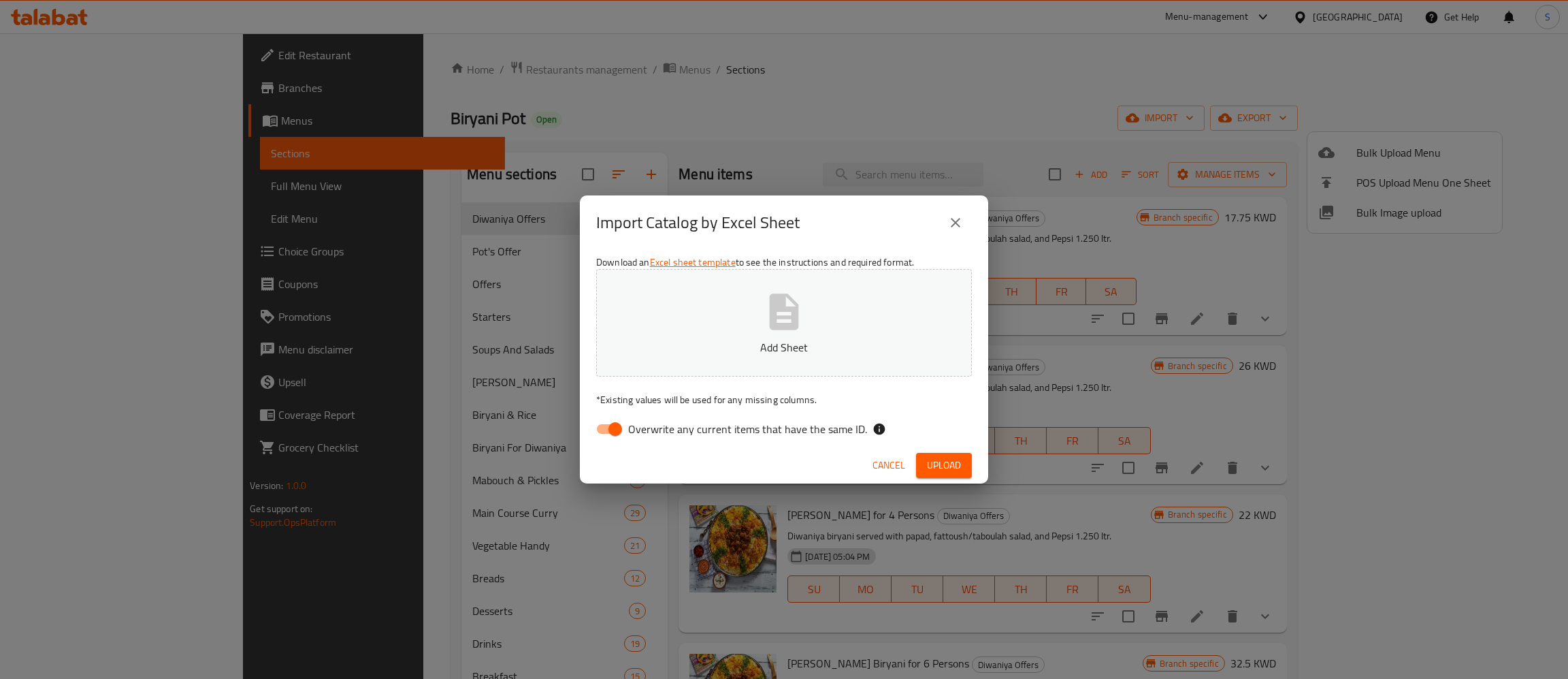
click at [800, 313] on icon "button" at bounding box center [783, 311] width 43 height 43
click at [608, 432] on input "Overwrite any current items that have the same ID." at bounding box center [615, 428] width 78 height 26
checkbox input "false"
click at [946, 463] on span "Upload" at bounding box center [944, 464] width 34 height 17
click at [936, 463] on span "Upload" at bounding box center [944, 464] width 34 height 17
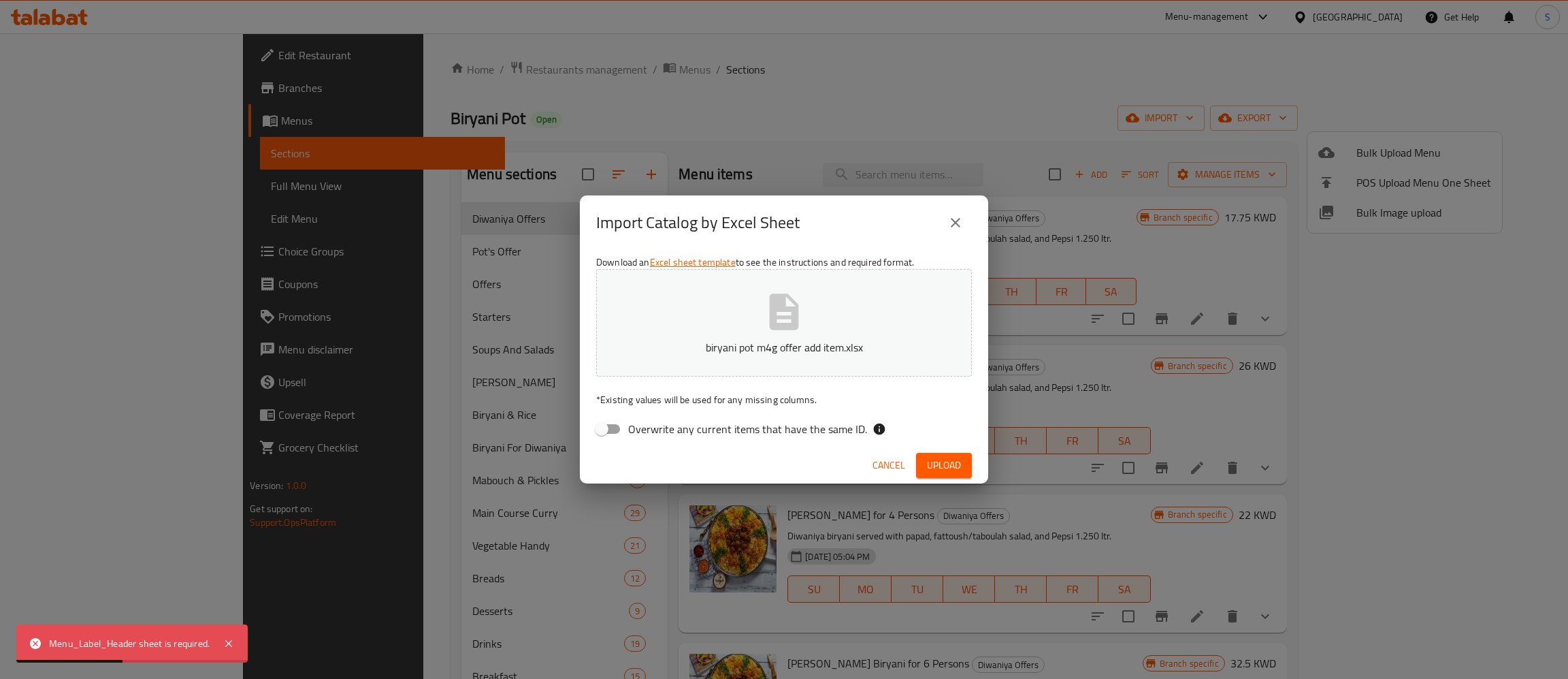
click at [894, 467] on span "Cancel" at bounding box center [888, 464] width 33 height 17
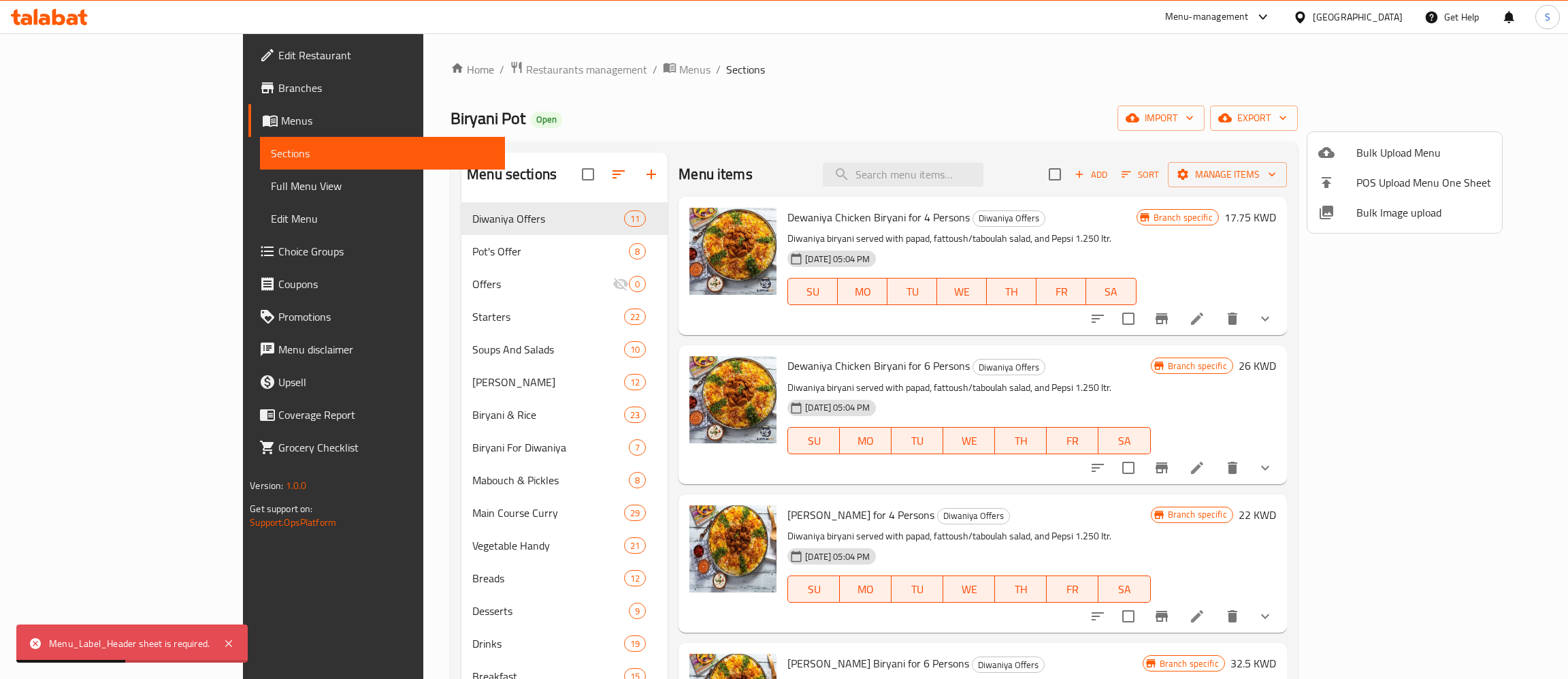
click at [886, 469] on div at bounding box center [784, 339] width 1568 height 679
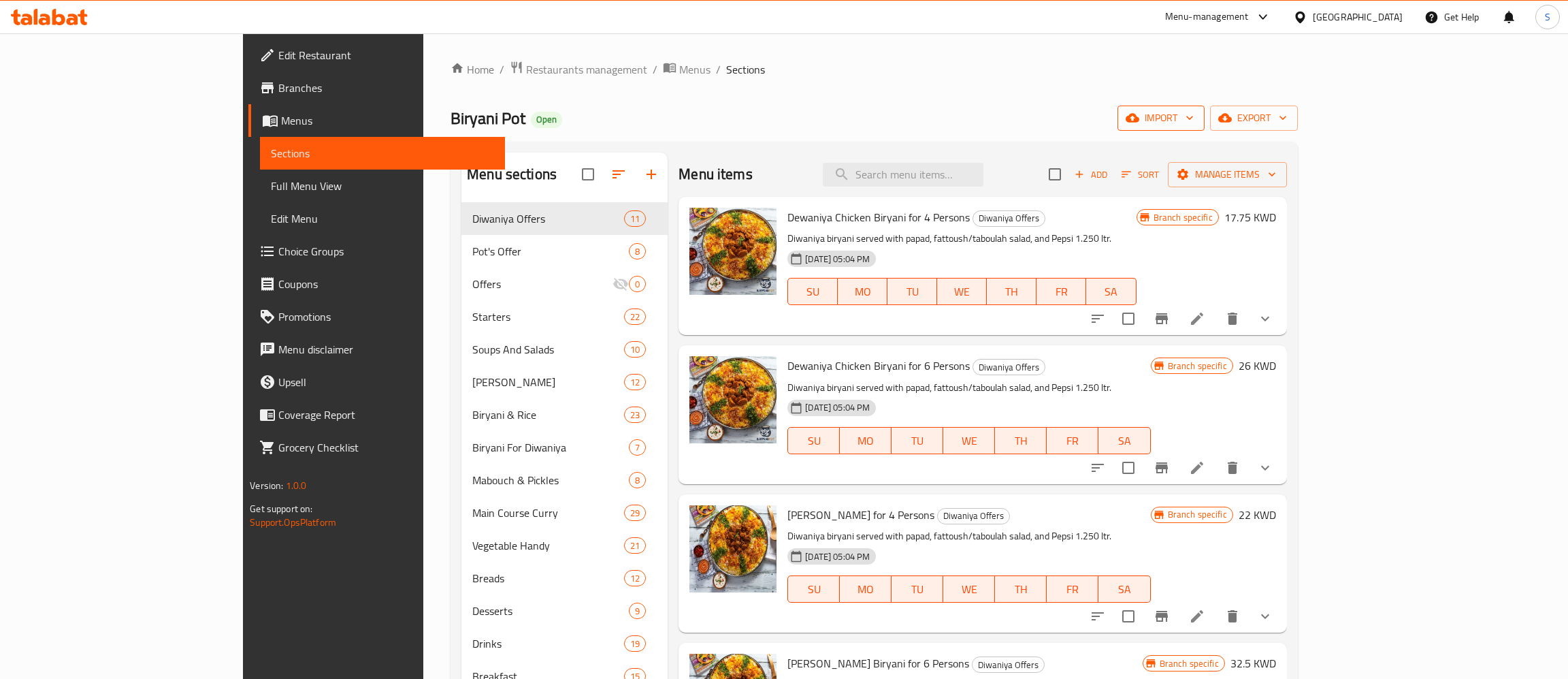
click at [1194, 121] on span "import" at bounding box center [1161, 117] width 65 height 17
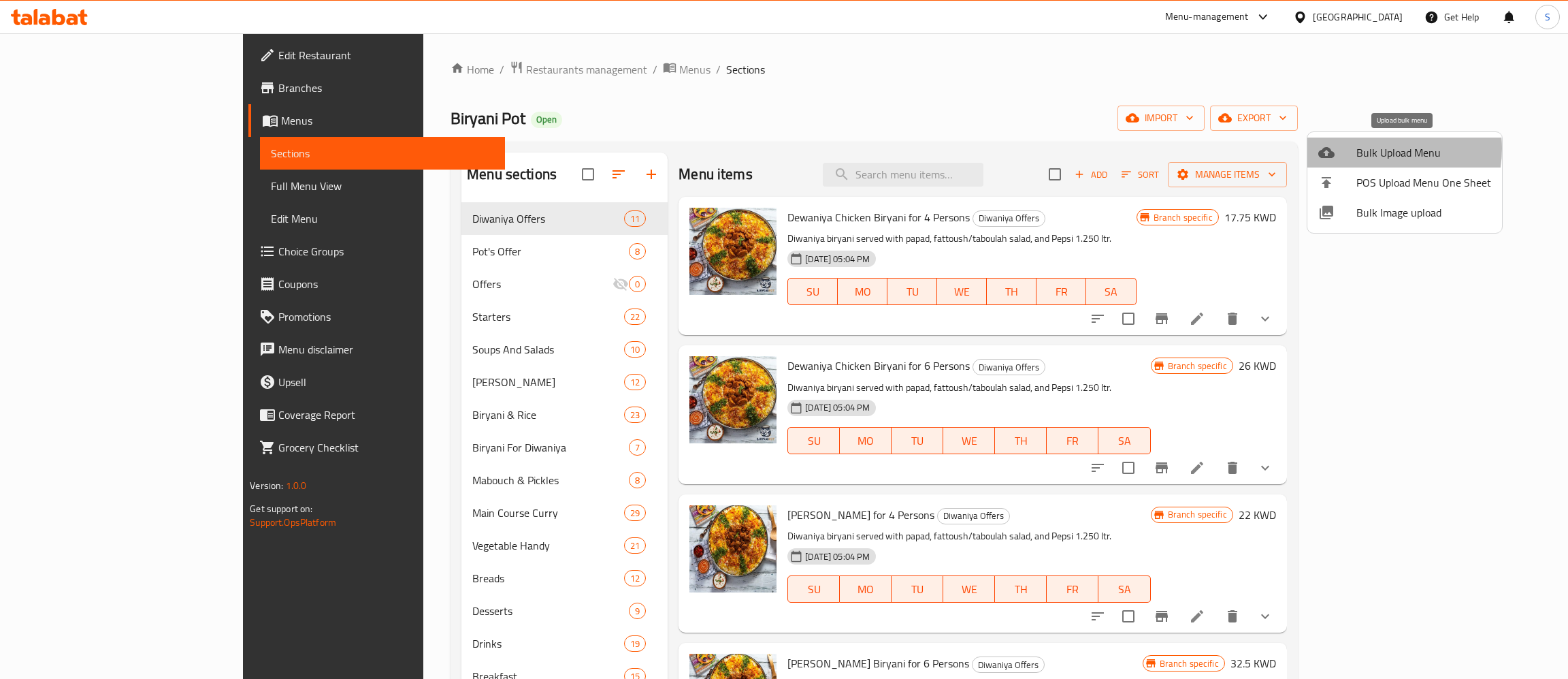
click at [1371, 148] on span "Bulk Upload Menu" at bounding box center [1423, 152] width 135 height 17
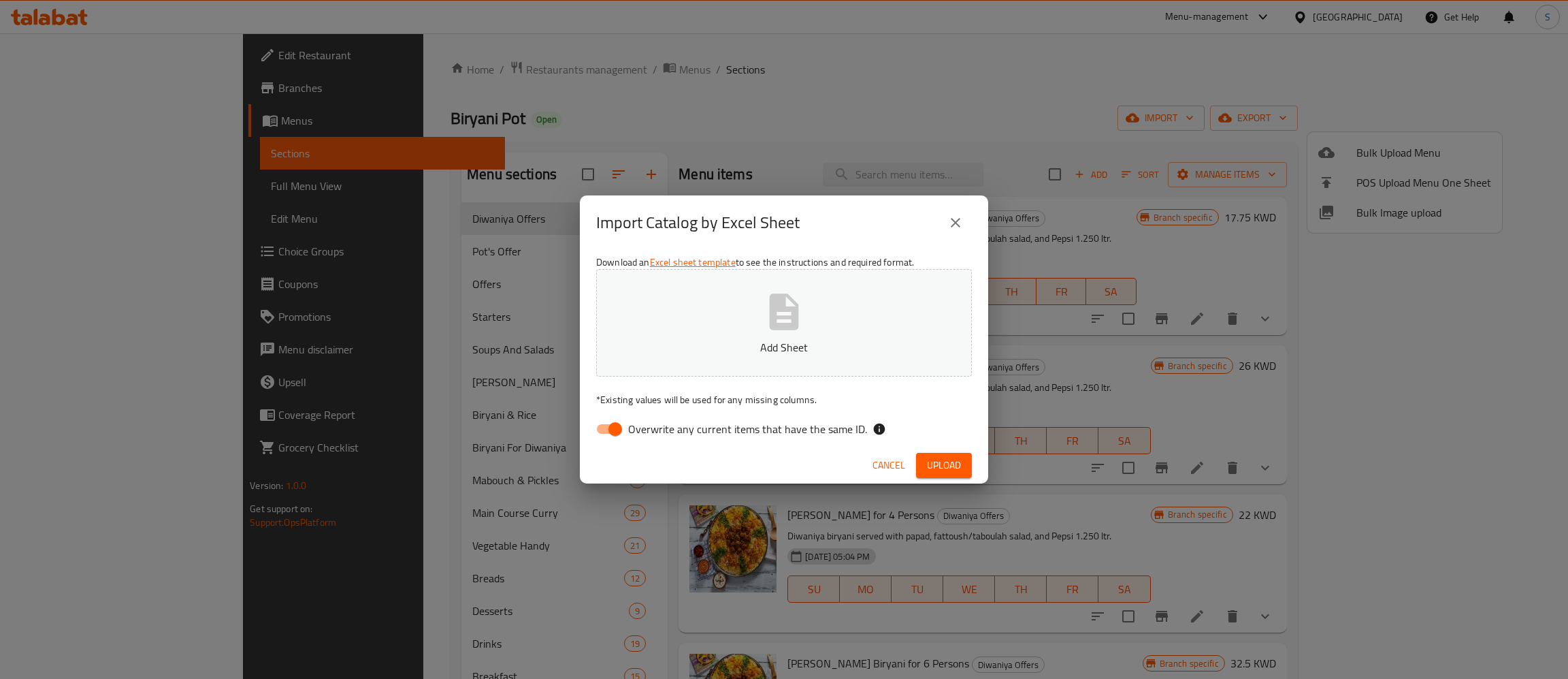
click at [784, 327] on icon "button" at bounding box center [784, 311] width 29 height 36
click at [607, 426] on input "Overwrite any current items that have the same ID." at bounding box center [615, 428] width 78 height 26
checkbox input "false"
click at [945, 464] on span "Upload" at bounding box center [944, 464] width 34 height 17
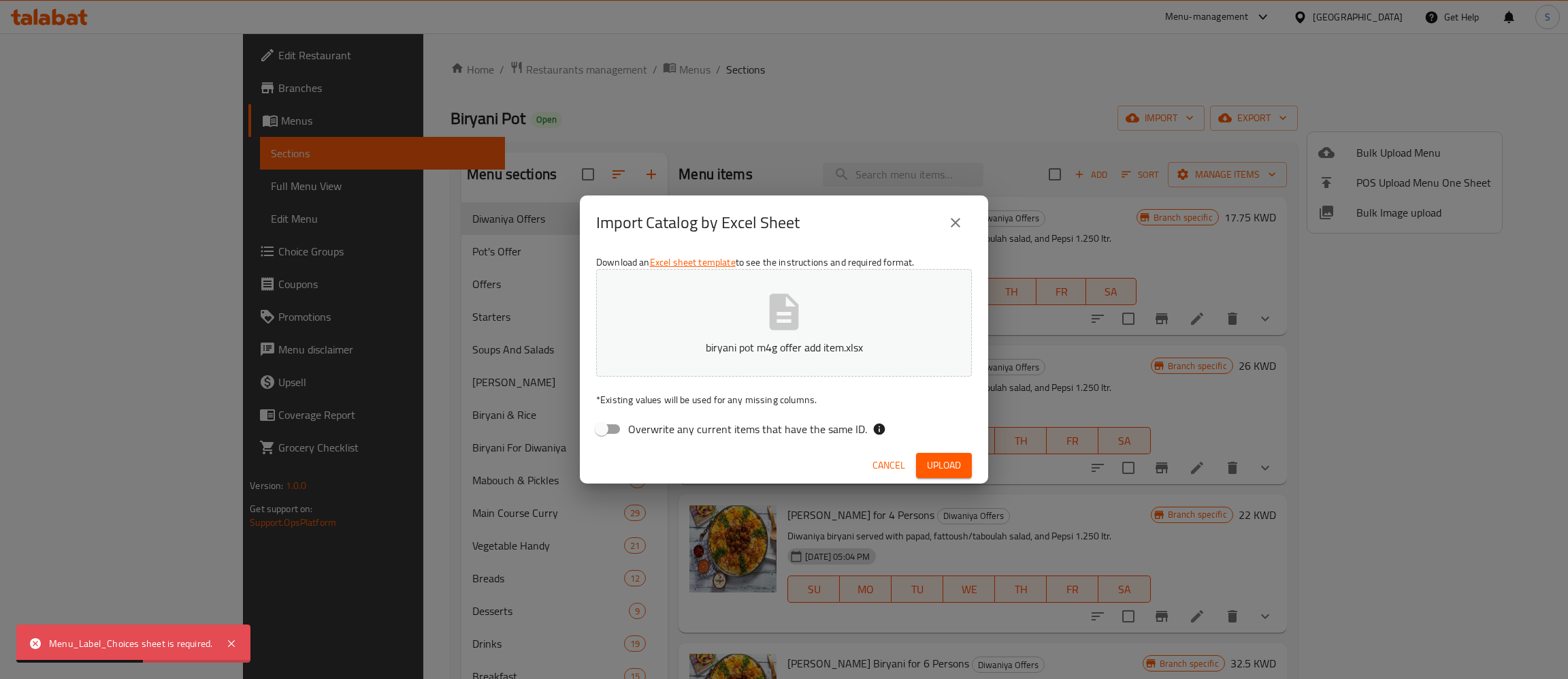
click at [899, 460] on span "Cancel" at bounding box center [888, 464] width 33 height 17
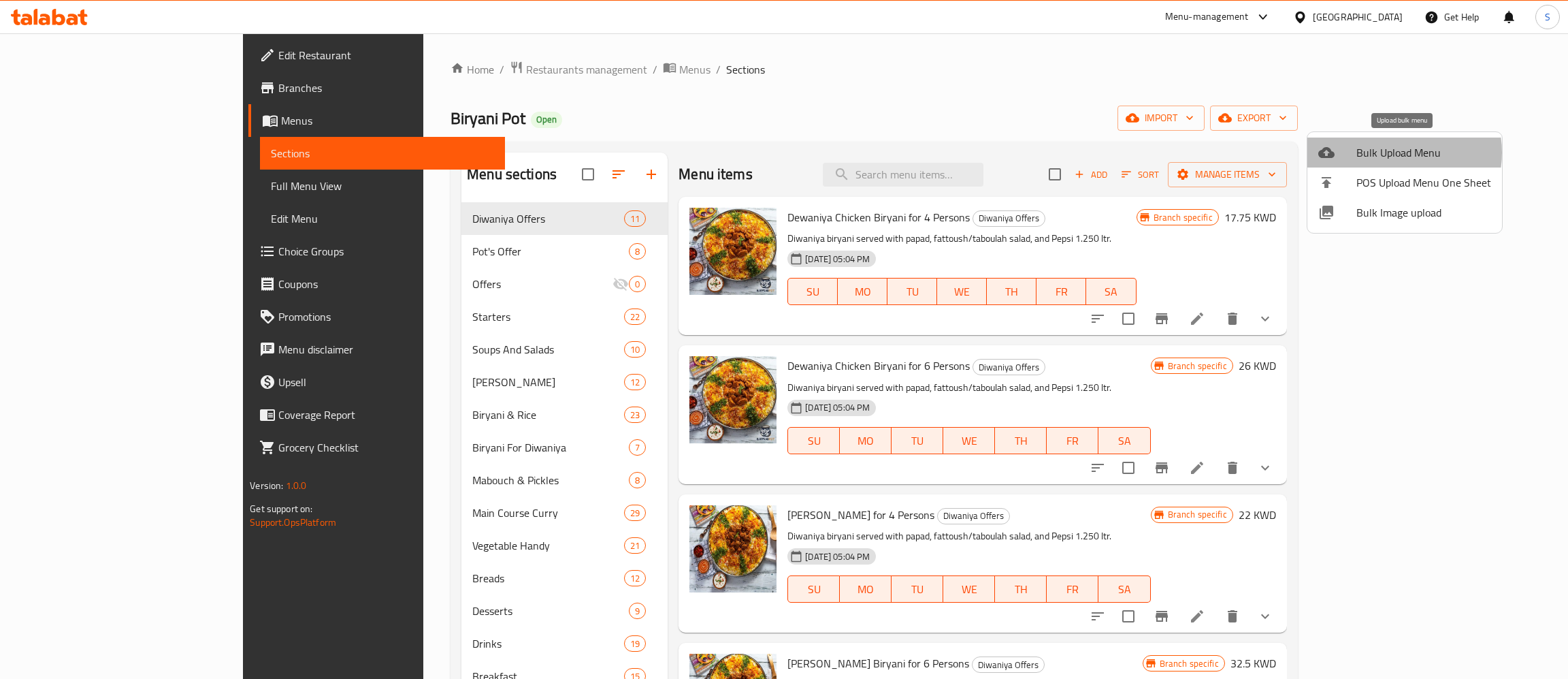
click at [1394, 153] on span "Bulk Upload Menu" at bounding box center [1423, 152] width 135 height 17
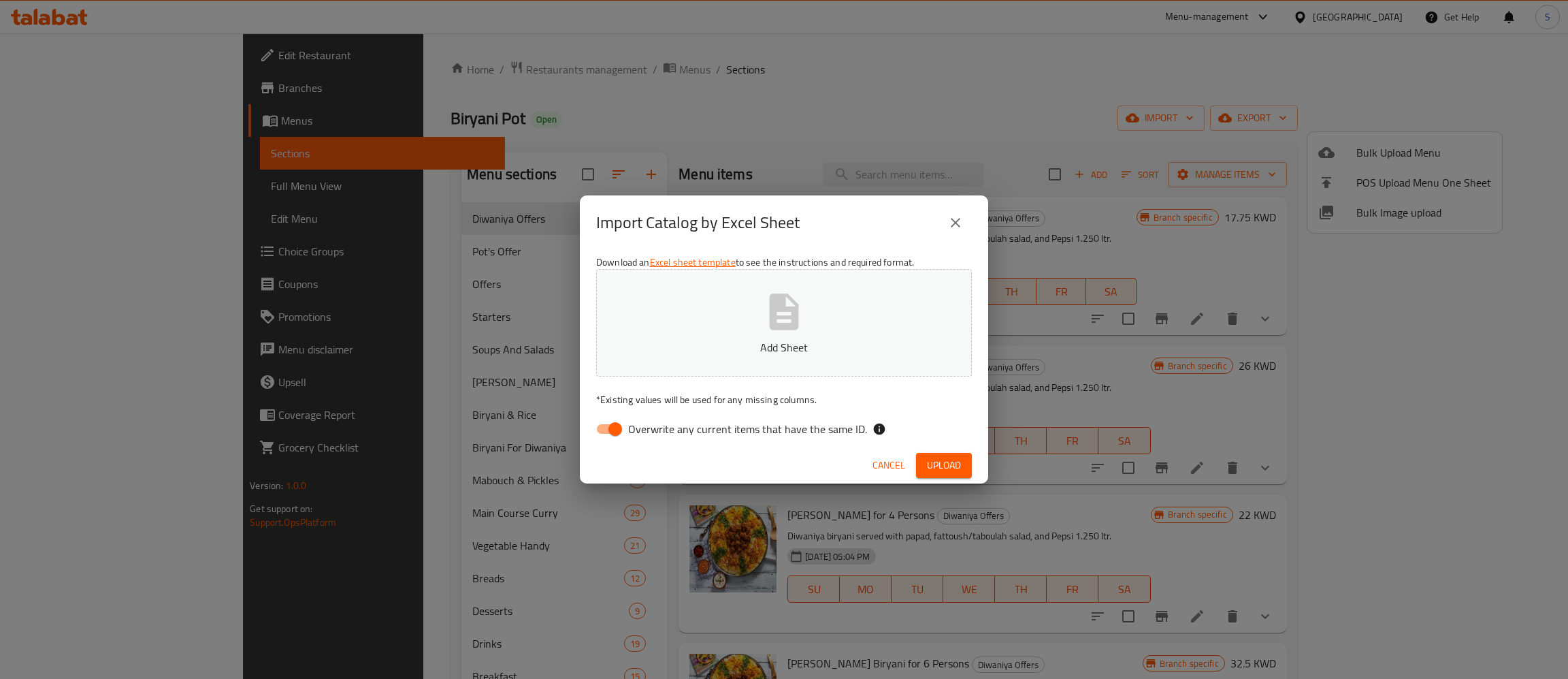
click at [829, 318] on button "Add Sheet" at bounding box center [784, 322] width 376 height 108
click at [691, 428] on span "Overwrite any current items that have the same ID." at bounding box center [747, 428] width 239 height 17
click at [654, 428] on input "Overwrite any current items that have the same ID." at bounding box center [615, 428] width 78 height 26
checkbox input "false"
click at [939, 469] on span "Upload" at bounding box center [944, 464] width 34 height 17
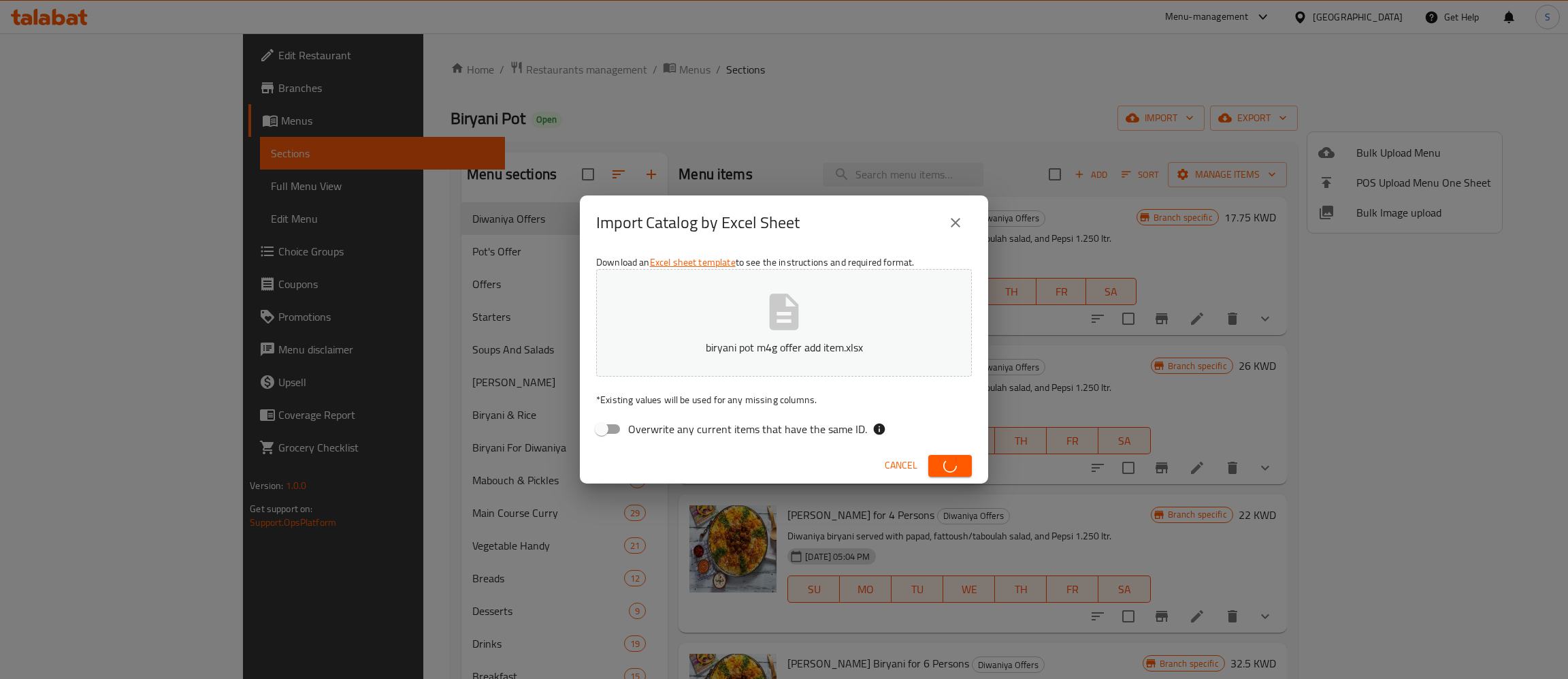
click at [951, 471] on icon "button" at bounding box center [951, 465] width 16 height 16
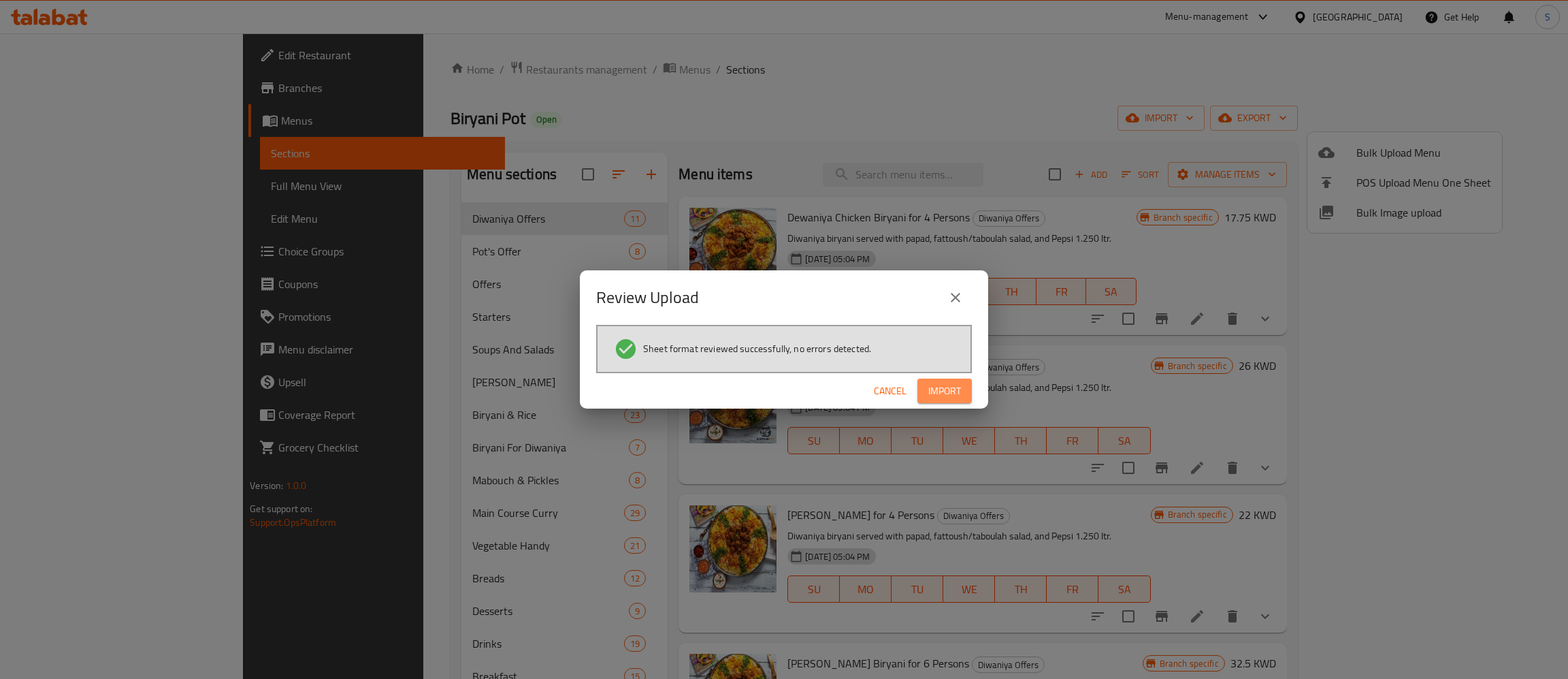
click at [934, 390] on span "Import" at bounding box center [944, 390] width 33 height 17
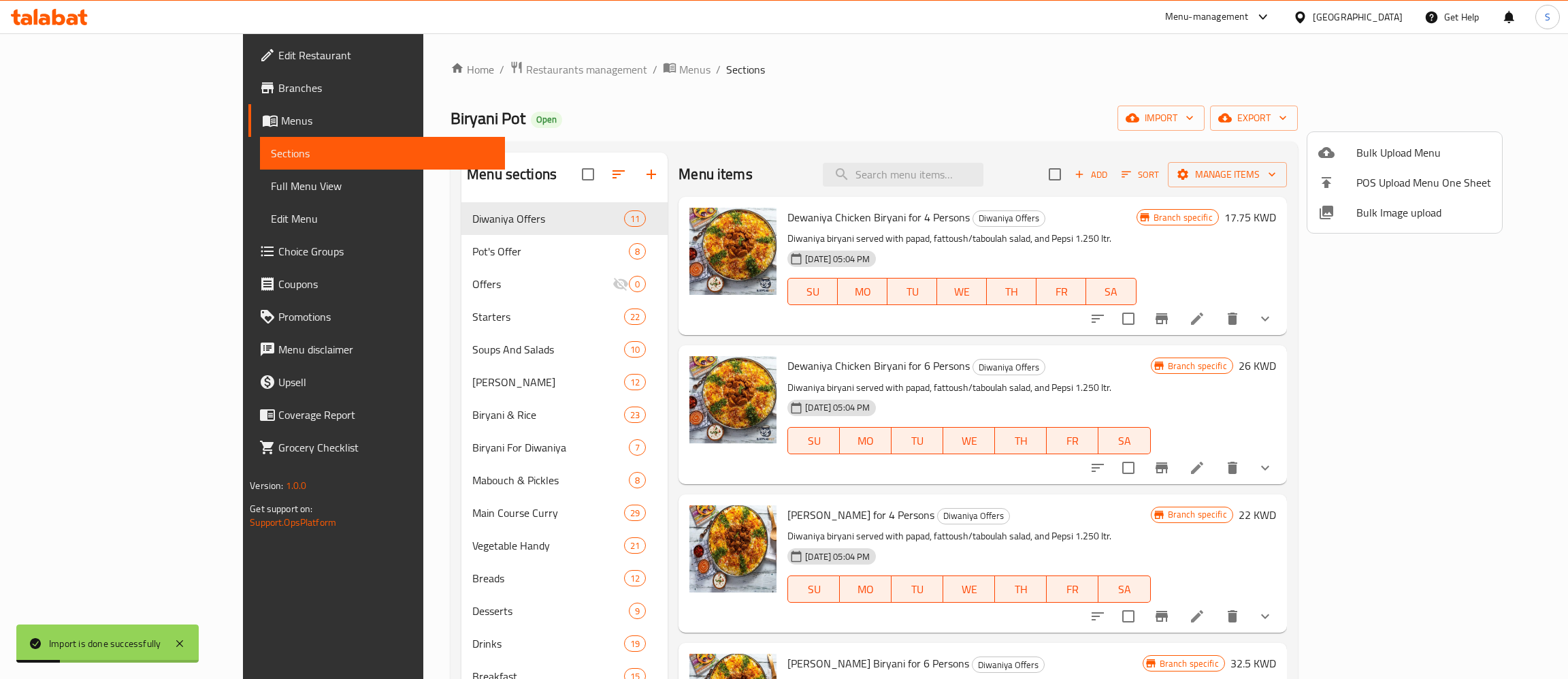
click at [1157, 107] on div at bounding box center [784, 339] width 1568 height 679
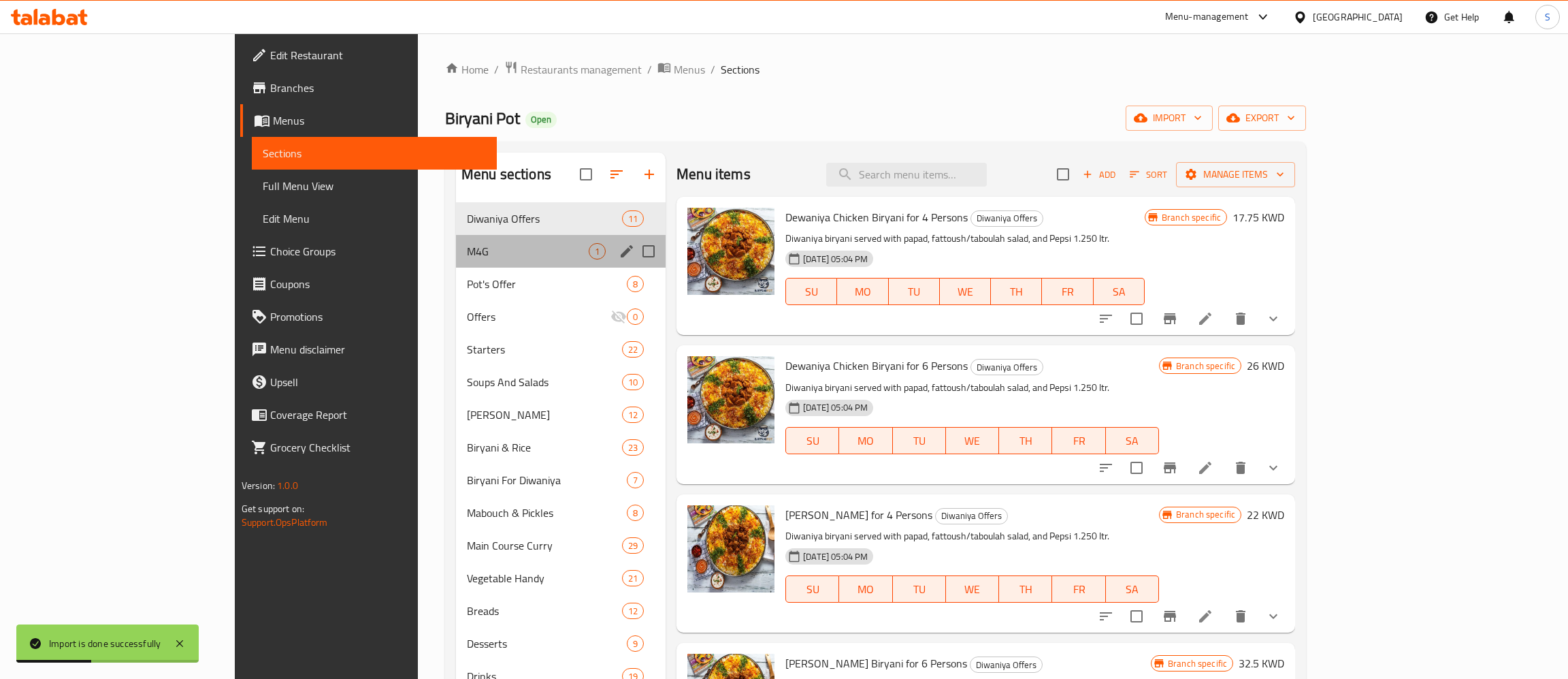
click at [456, 262] on div "M4G 1" at bounding box center [560, 251] width 209 height 33
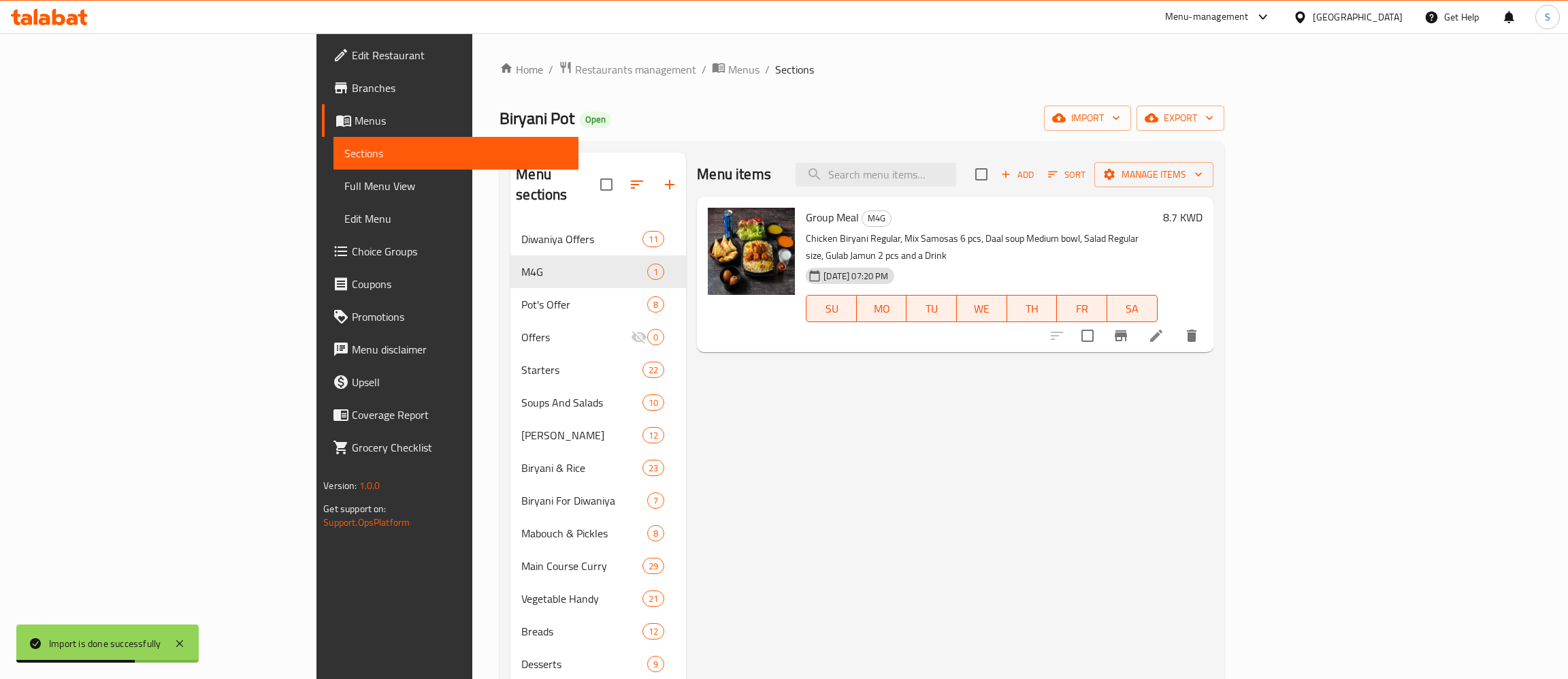
click at [1175, 323] on li at bounding box center [1156, 336] width 38 height 25
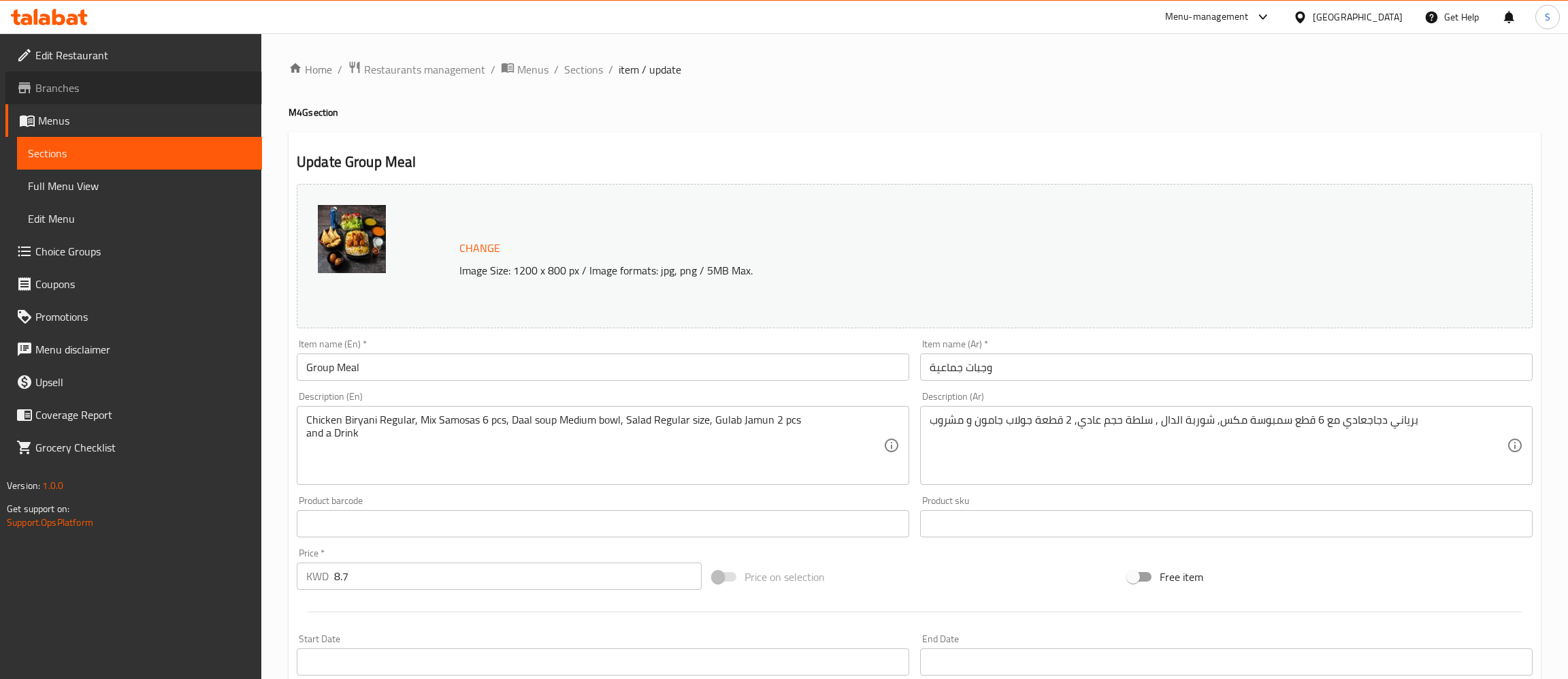
click at [71, 82] on span "Branches" at bounding box center [143, 87] width 215 height 17
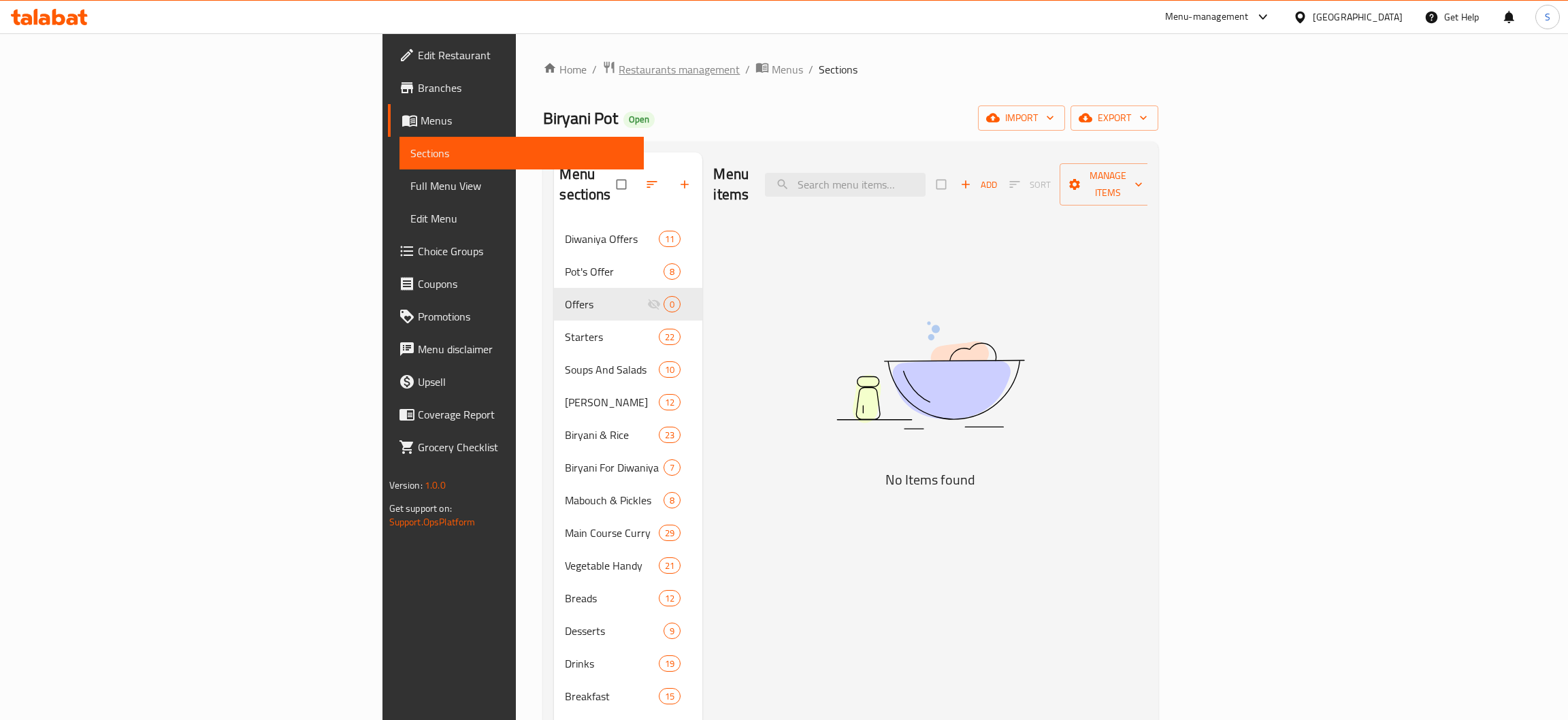
click at [619, 75] on span "Restaurants management" at bounding box center [679, 69] width 121 height 17
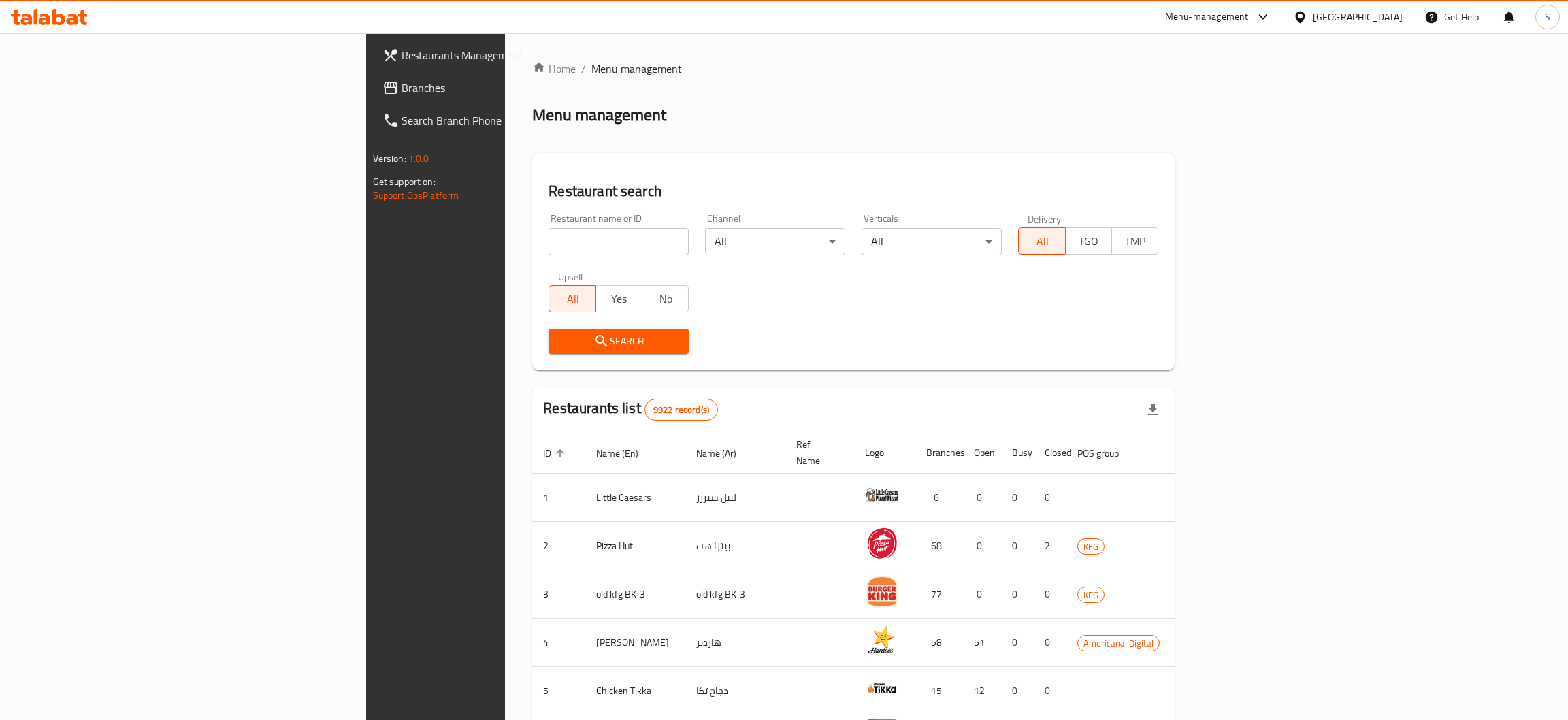
click at [478, 240] on div at bounding box center [784, 360] width 1568 height 720
click at [548, 249] on input "search" at bounding box center [618, 241] width 140 height 27
paste input "Biryani Po"
click at [548, 249] on input "Biryani PoBiryani Po" at bounding box center [618, 241] width 140 height 27
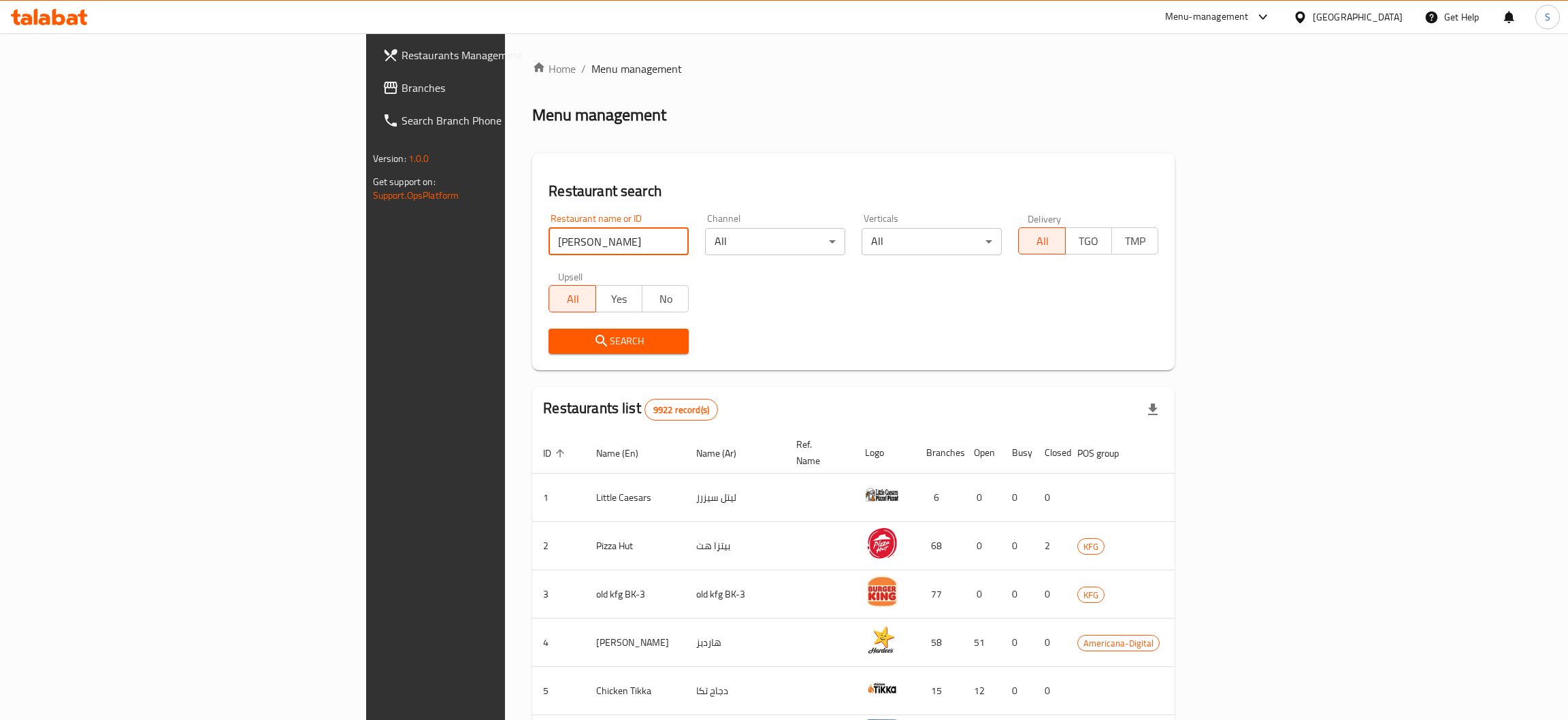
paste input "search"
type input "Biryani Po"
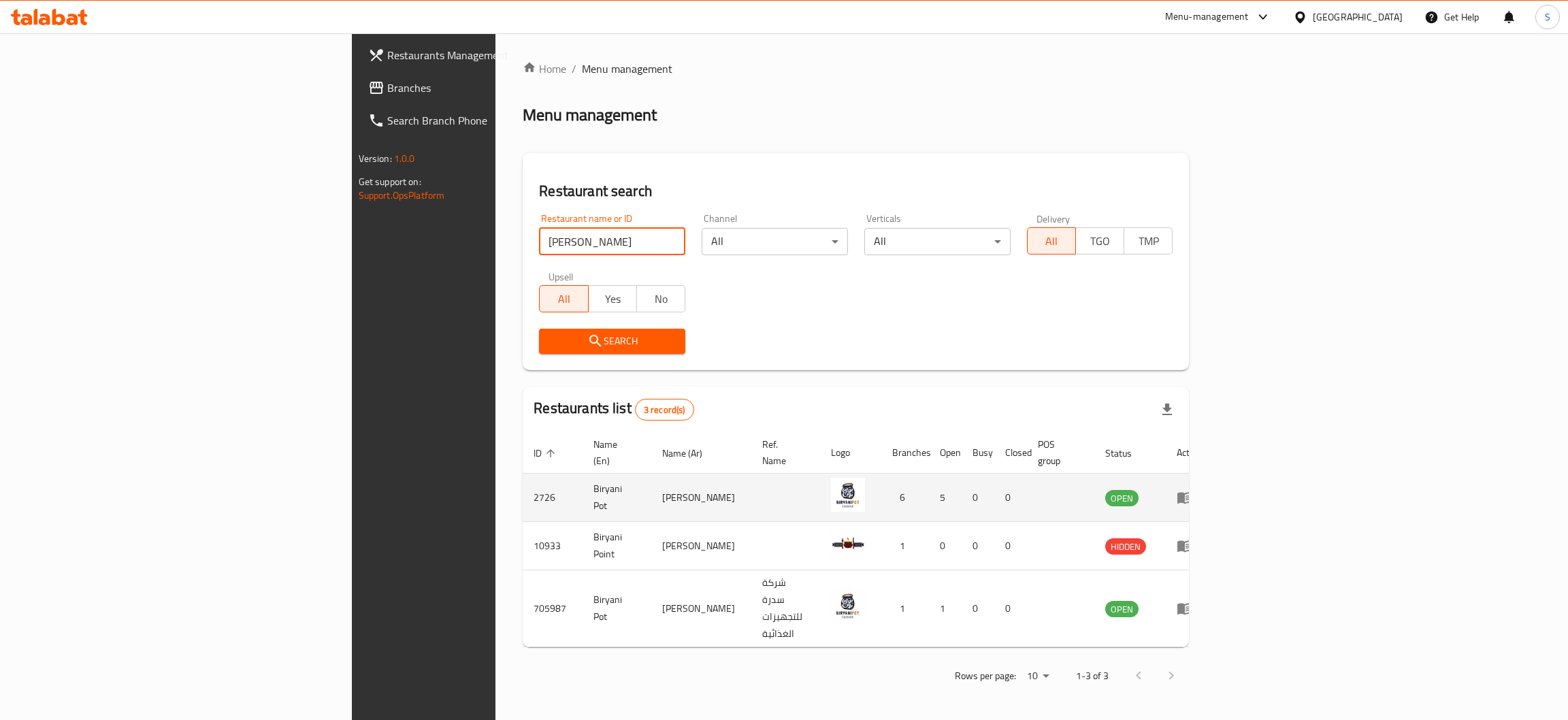
click at [1193, 492] on icon "enhanced table" at bounding box center [1185, 498] width 15 height 11
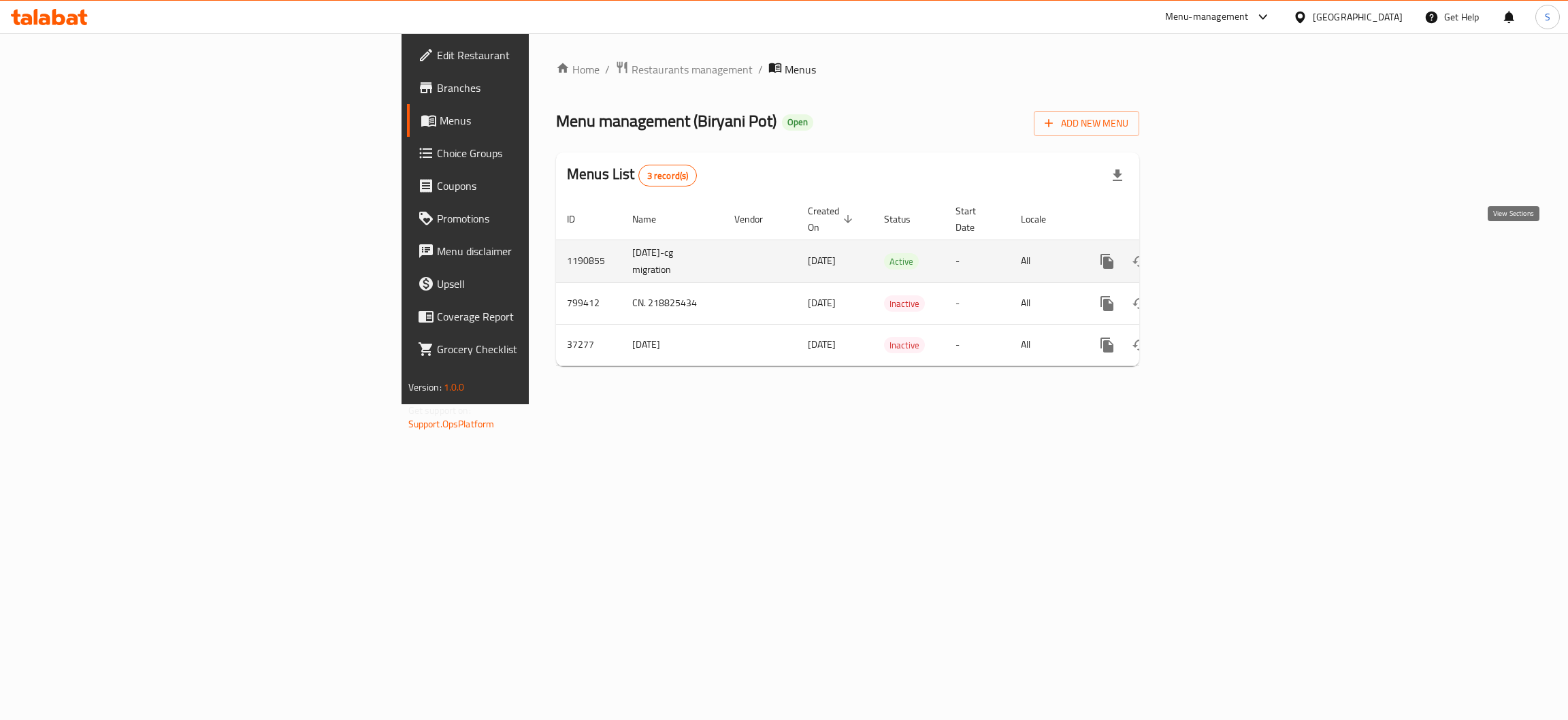
click at [1213, 253] on icon "enhanced table" at bounding box center [1205, 261] width 17 height 17
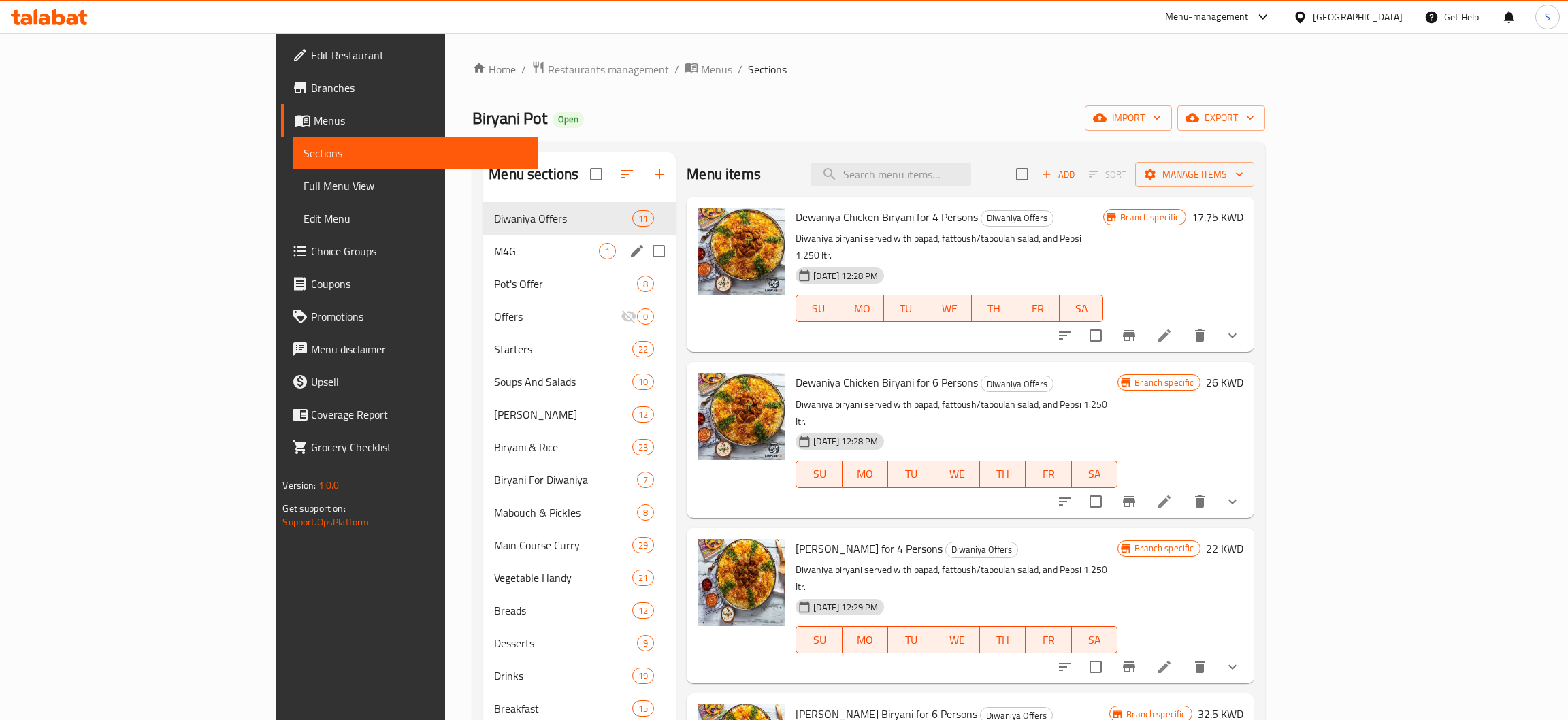
click at [494, 248] on span "M4G" at bounding box center [547, 251] width 105 height 17
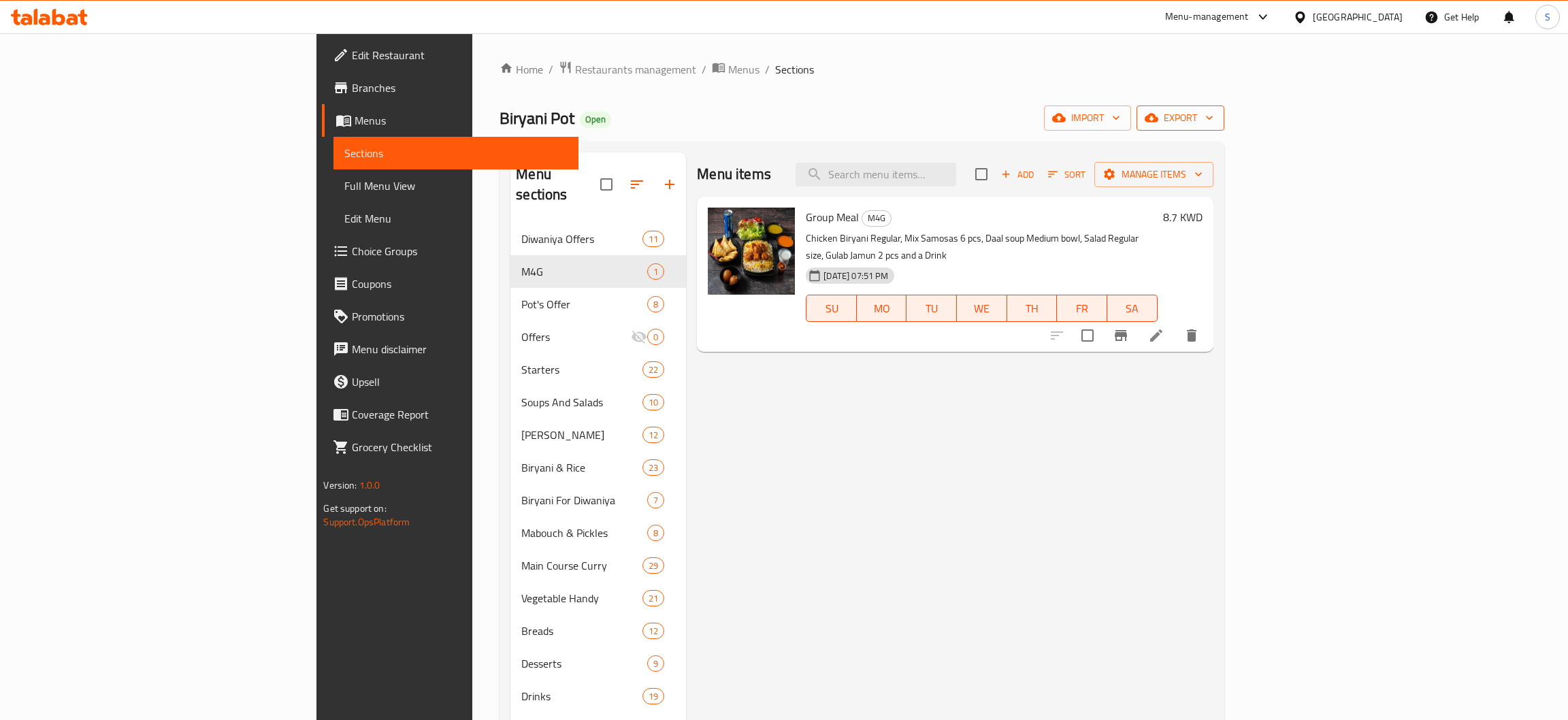
click at [1213, 124] on span "export" at bounding box center [1180, 117] width 66 height 17
click at [1494, 152] on span "Export Menu" at bounding box center [1492, 152] width 111 height 17
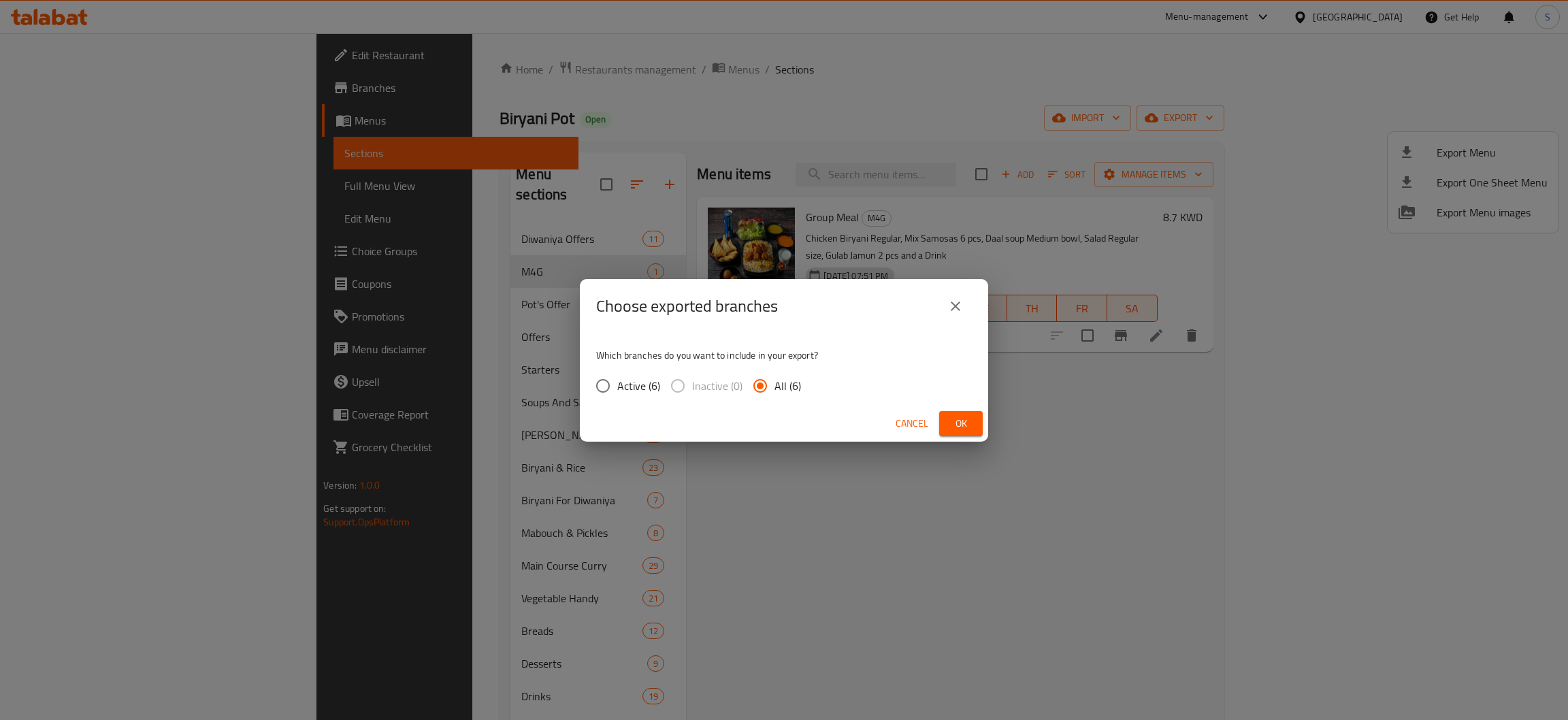
click at [962, 424] on span "Ok" at bounding box center [961, 423] width 22 height 17
